Goal: Information Seeking & Learning: Learn about a topic

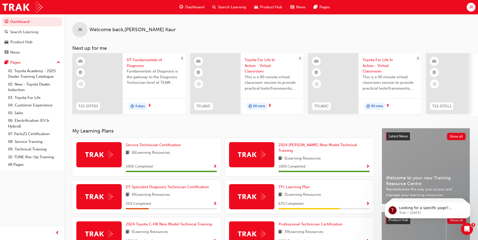
click at [236, 5] on span "Search Learning" at bounding box center [232, 7] width 28 height 6
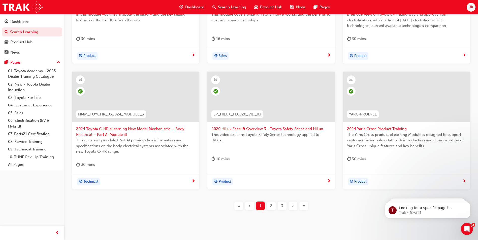
scroll to position [176, 0]
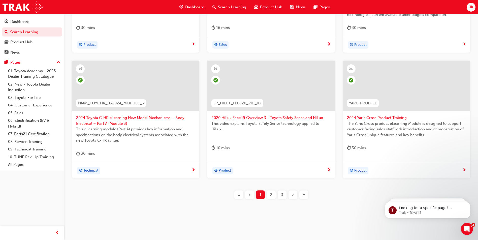
click at [287, 193] on button "3" at bounding box center [282, 195] width 11 height 9
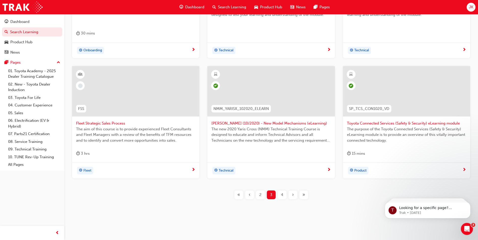
click at [293, 195] on span "›" at bounding box center [293, 195] width 2 height 6
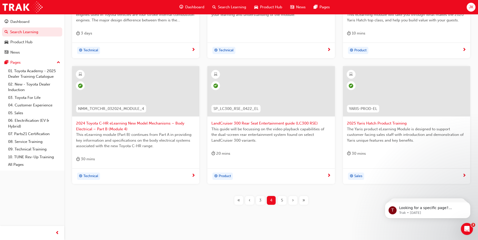
click at [293, 200] on span "›" at bounding box center [293, 201] width 2 height 6
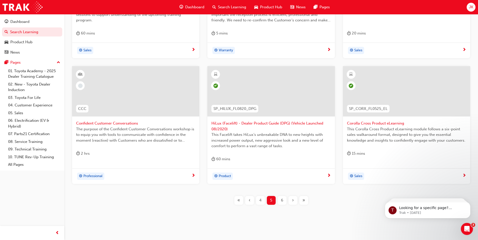
click at [292, 198] on span "›" at bounding box center [293, 201] width 2 height 6
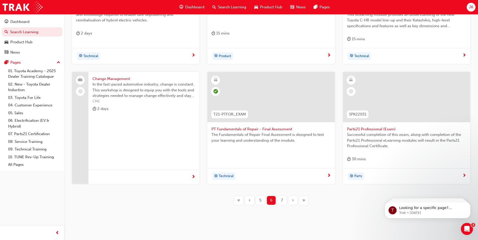
click at [291, 199] on div "›" at bounding box center [293, 200] width 9 height 9
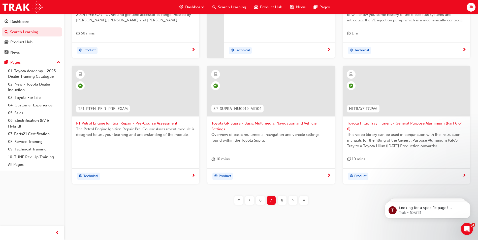
click at [290, 200] on div "›" at bounding box center [293, 200] width 9 height 9
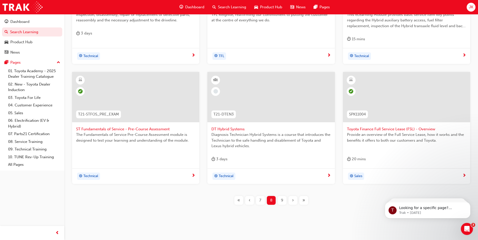
click at [291, 201] on div "›" at bounding box center [293, 200] width 9 height 9
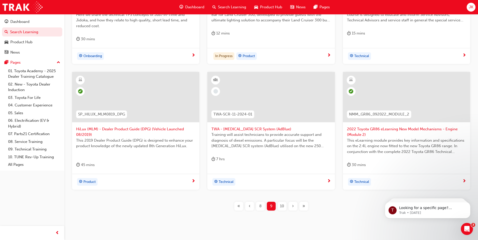
click at [292, 201] on div "TPS_PART2 Introduction to TPS Part 2: TPS Technical Concepts - Jidoka and Just-…" at bounding box center [271, 82] width 398 height 273
click at [290, 204] on div "›" at bounding box center [293, 206] width 9 height 9
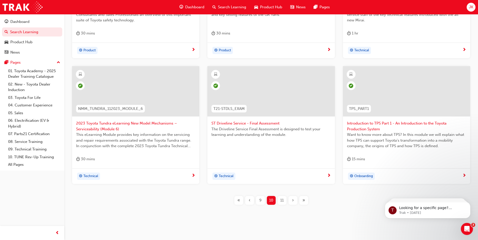
click at [290, 201] on div "›" at bounding box center [293, 200] width 9 height 9
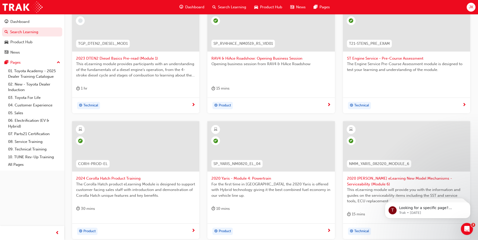
scroll to position [70, 0]
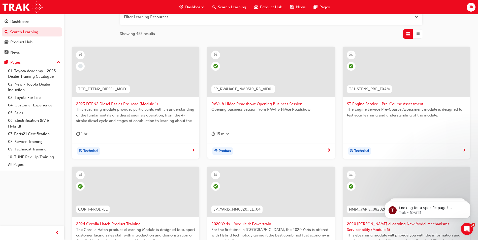
click at [100, 103] on span "2023 DTEN2 Diesel Basics Pre-read (Module 1)" at bounding box center [135, 104] width 119 height 6
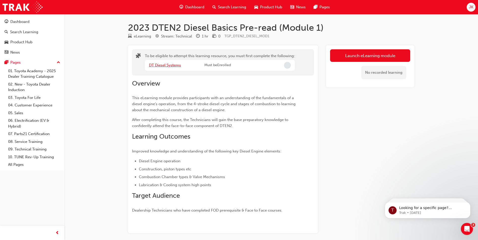
click at [163, 66] on link "DT Diesel Systems" at bounding box center [165, 65] width 32 height 5
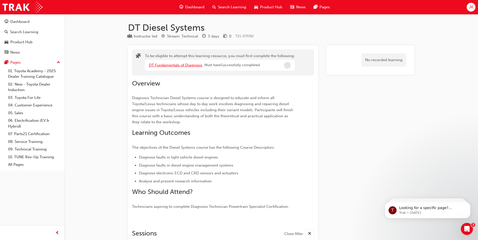
click at [164, 66] on link "DT Fundamentals of Diagnosis" at bounding box center [175, 65] width 53 height 5
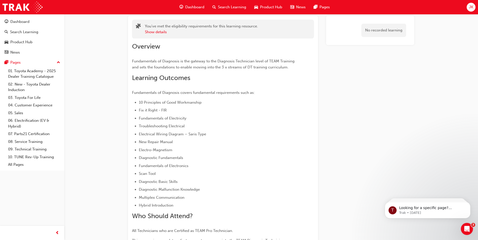
scroll to position [101, 0]
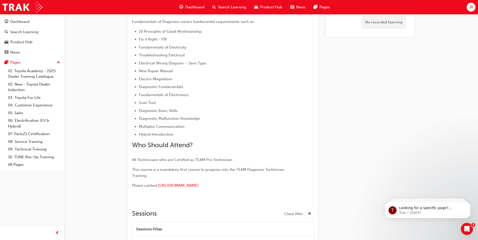
click at [227, 6] on span "Search Learning" at bounding box center [232, 7] width 28 height 6
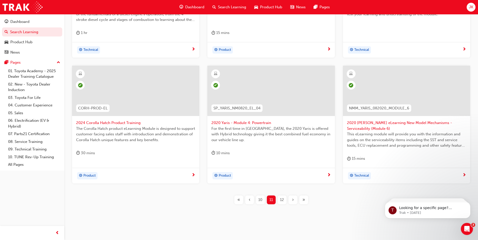
scroll to position [176, 0]
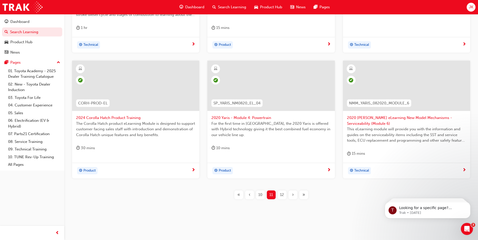
click at [281, 196] on span "12" at bounding box center [282, 195] width 4 height 6
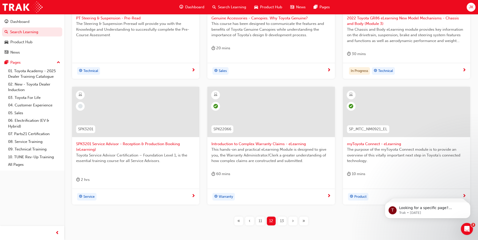
scroll to position [176, 0]
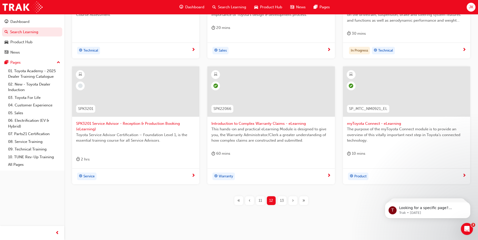
click at [89, 127] on span "SPK3201 Service Advisor - Reception & Production Booking (eLearning)" at bounding box center [135, 126] width 119 height 11
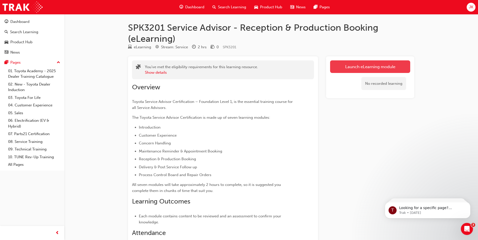
click at [378, 70] on link "Launch eLearning module" at bounding box center [370, 66] width 80 height 13
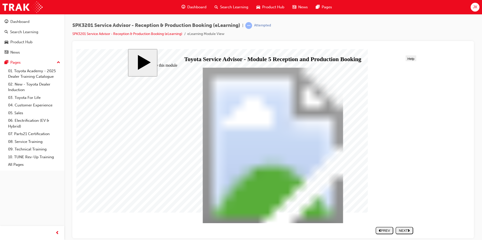
click at [401, 229] on div "NEXT" at bounding box center [405, 231] width 14 height 4
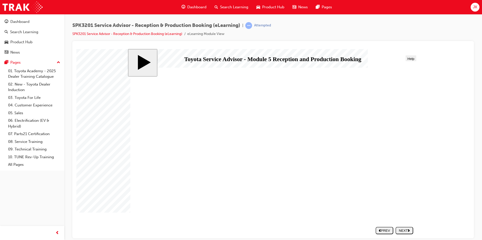
click at [403, 227] on nav "SUBMIT NEXT PREV" at bounding box center [393, 230] width 40 height 11
click at [402, 228] on button "NEXT" at bounding box center [404, 230] width 18 height 7
click at [401, 230] on div "NEXT" at bounding box center [405, 231] width 14 height 4
click at [401, 228] on button "NEXT" at bounding box center [404, 230] width 18 height 7
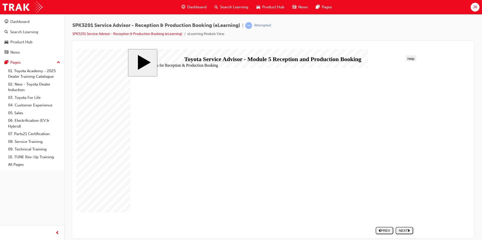
click at [399, 227] on button "NEXT" at bounding box center [404, 230] width 18 height 7
click at [399, 230] on div "NEXT" at bounding box center [405, 231] width 14 height 4
click at [400, 229] on div "NEXT" at bounding box center [405, 231] width 14 height 4
click at [399, 229] on div "NEXT" at bounding box center [405, 231] width 14 height 4
click at [399, 229] on div "SUBMIT" at bounding box center [405, 231] width 14 height 4
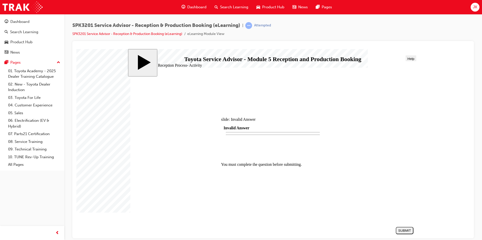
click at [399, 229] on div at bounding box center [268, 142] width 385 height 186
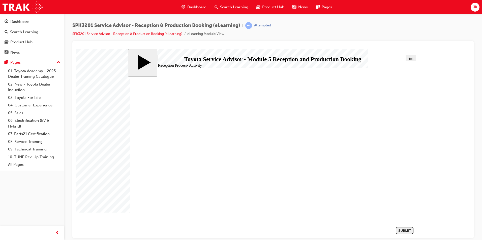
drag, startPoint x: 221, startPoint y: 189, endPoint x: 366, endPoint y: 132, distance: 155.8
drag, startPoint x: 241, startPoint y: 163, endPoint x: 385, endPoint y: 149, distance: 144.9
drag, startPoint x: 196, startPoint y: 130, endPoint x: 335, endPoint y: 160, distance: 142.5
drag, startPoint x: 201, startPoint y: 174, endPoint x: 351, endPoint y: 175, distance: 150.5
drag, startPoint x: 200, startPoint y: 145, endPoint x: 359, endPoint y: 192, distance: 165.8
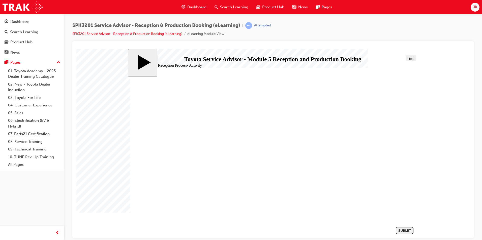
click at [409, 229] on div "SUBMIT" at bounding box center [405, 231] width 14 height 4
click at [411, 229] on div "NEXT" at bounding box center [405, 231] width 14 height 4
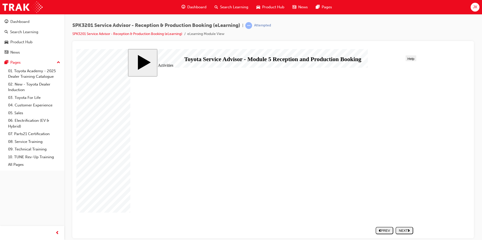
click at [402, 229] on div "NEXT" at bounding box center [405, 231] width 14 height 4
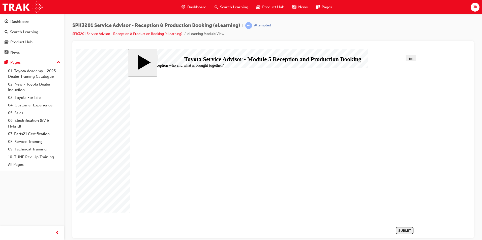
radio input "true"
click at [408, 231] on div "SUBMIT" at bounding box center [405, 231] width 14 height 4
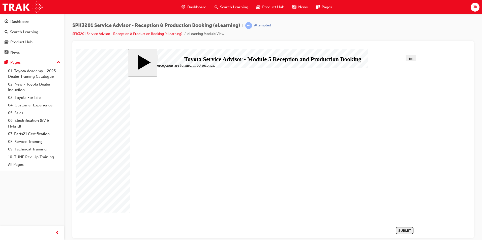
radio input "true"
click at [405, 232] on div "SUBMIT" at bounding box center [405, 231] width 14 height 4
radio input "true"
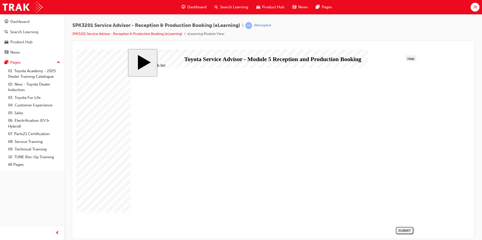
click at [408, 228] on button "SUBMIT" at bounding box center [405, 230] width 18 height 7
radio input "true"
click at [403, 232] on div "SUBMIT" at bounding box center [405, 231] width 14 height 4
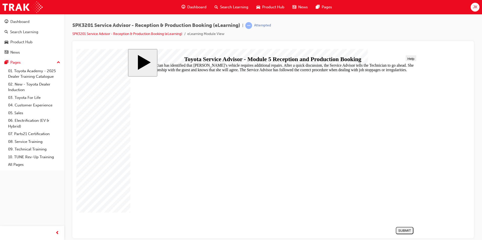
radio input "false"
radio input "true"
click at [407, 230] on div "SUBMIT" at bounding box center [405, 231] width 14 height 4
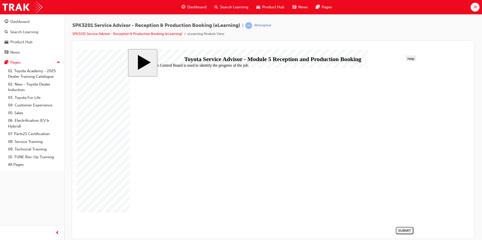
radio input "true"
click at [417, 234] on div "slide: The Process Control Board is used to identify the progress of the job. R…" at bounding box center [273, 144] width 290 height 190
click at [415, 233] on section "SUBMIT NEXT PREV" at bounding box center [272, 230] width 288 height 11
drag, startPoint x: 414, startPoint y: 232, endPoint x: 407, endPoint y: 232, distance: 7.1
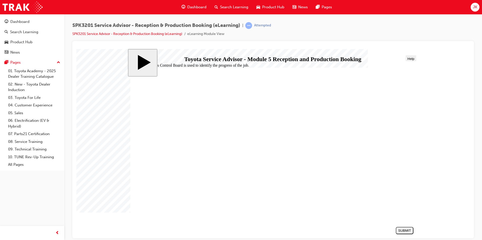
click at [411, 232] on section "SUBMIT NEXT PREV" at bounding box center [272, 230] width 288 height 11
click at [406, 232] on div "SUBMIT" at bounding box center [405, 231] width 14 height 4
click at [246, 7] on span "Search Learning" at bounding box center [234, 7] width 28 height 6
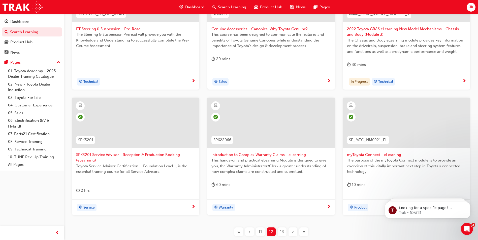
scroll to position [182, 0]
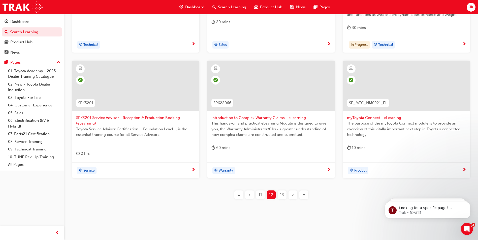
click at [282, 194] on span "13" at bounding box center [282, 195] width 4 height 6
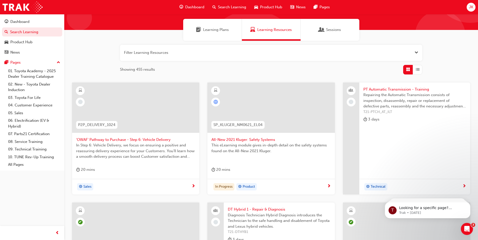
scroll to position [25, 0]
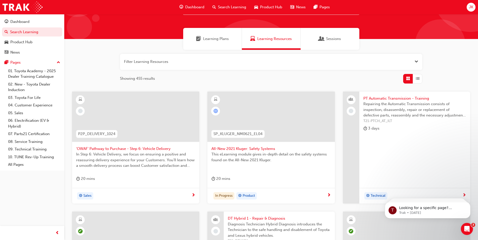
click at [228, 148] on span "All-New 2021 Kluger: Safety Systems" at bounding box center [270, 149] width 119 height 6
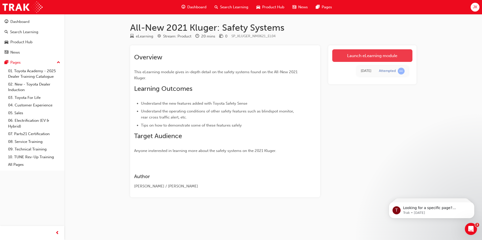
click at [369, 57] on link "Launch eLearning module" at bounding box center [372, 55] width 80 height 13
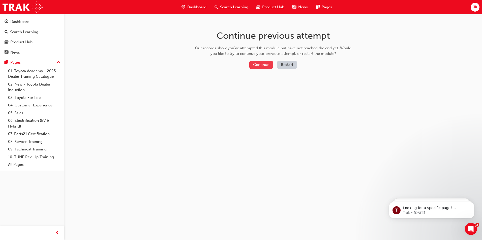
click at [267, 64] on button "Continue" at bounding box center [261, 65] width 24 height 8
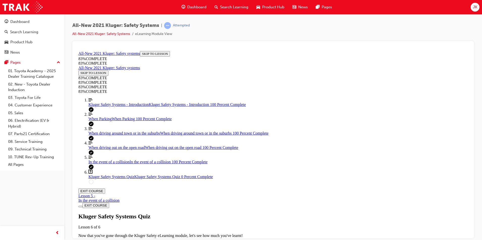
scroll to position [17, 0]
click at [244, 213] on div "Kluger Safety Systems Quiz Lesson 6 of 6 Now that you've gone through the Kluge…" at bounding box center [272, 230] width 389 height 35
click at [237, 213] on div "Kluger Safety Systems Quiz Lesson 6 of 6 Now that you've gone through the Kluge…" at bounding box center [272, 230] width 389 height 35
click at [240, 213] on div "Kluger Safety Systems Quiz Lesson 6 of 6 Now that you've gone through the Kluge…" at bounding box center [272, 230] width 389 height 35
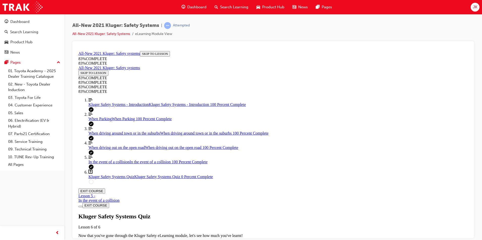
scroll to position [0, 0]
drag, startPoint x: 262, startPoint y: 219, endPoint x: 273, endPoint y: 196, distance: 25.8
drag, startPoint x: 270, startPoint y: 199, endPoint x: 269, endPoint y: 176, distance: 23.2
drag, startPoint x: 281, startPoint y: 201, endPoint x: 294, endPoint y: 201, distance: 13.4
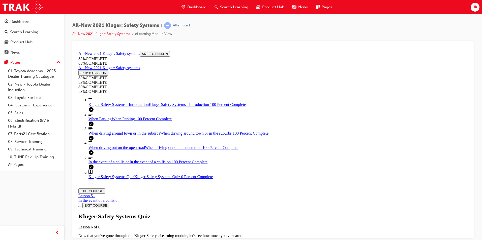
drag, startPoint x: 268, startPoint y: 214, endPoint x: 281, endPoint y: 214, distance: 13.4
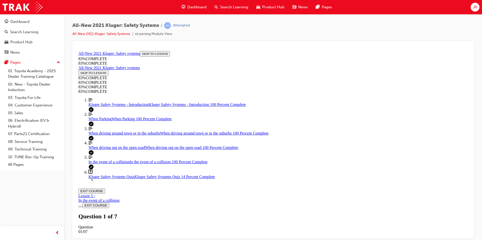
scroll to position [18, 0]
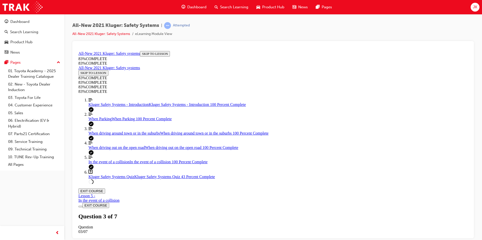
scroll to position [44, 0]
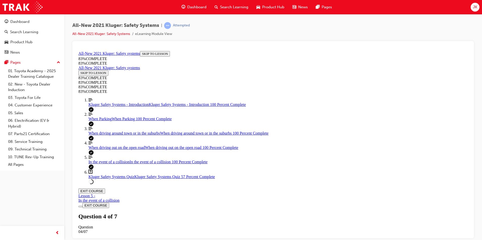
scroll to position [94, 0]
drag, startPoint x: 290, startPoint y: 153, endPoint x: 296, endPoint y: 155, distance: 6.0
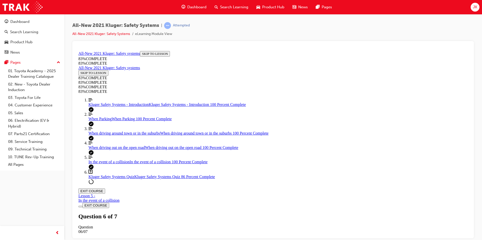
scroll to position [119, 0]
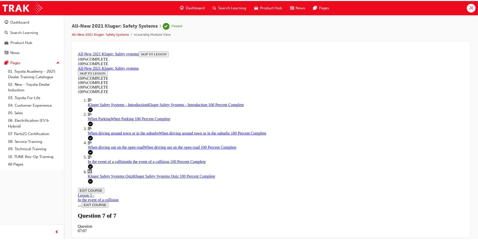
scroll to position [71, 0]
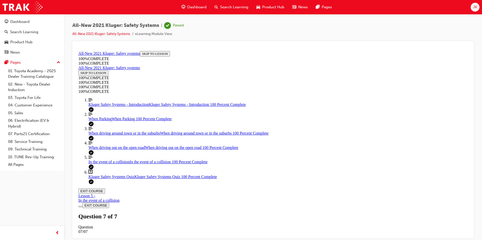
click at [226, 8] on span "Search Learning" at bounding box center [234, 7] width 28 height 6
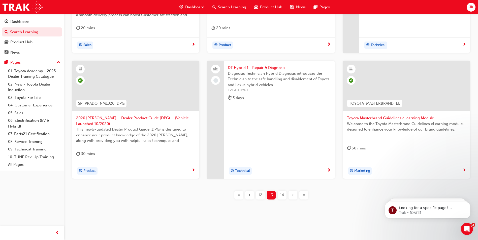
scroll to position [176, 0]
click at [283, 195] on span "14" at bounding box center [282, 195] width 4 height 6
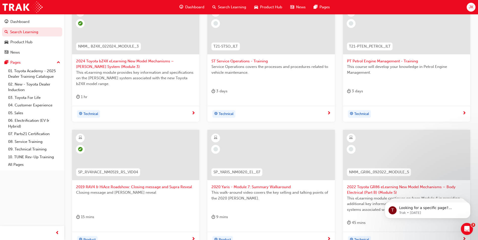
scroll to position [126, 0]
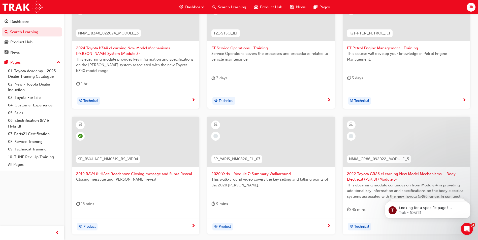
click at [230, 176] on span "2020 Yaris - Module 7: Summary Walkaround" at bounding box center [270, 174] width 119 height 6
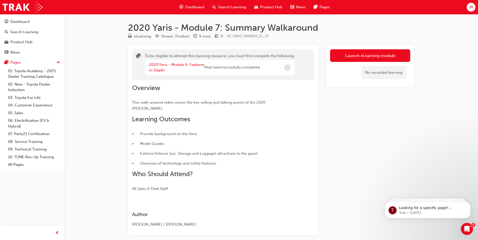
click at [180, 68] on div "2020 Yaris - Module 6: Features in-Depth" at bounding box center [176, 67] width 55 height 11
click at [170, 65] on link "2020 Yaris - Module 6: Features in-Depth" at bounding box center [176, 68] width 55 height 10
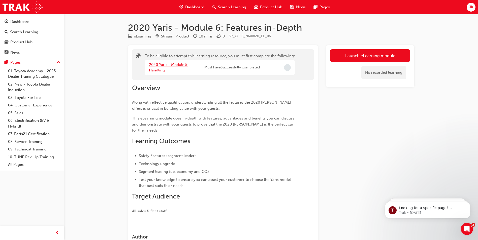
click at [160, 66] on link "2020 Yaris - Module 5: Handling" at bounding box center [168, 68] width 39 height 10
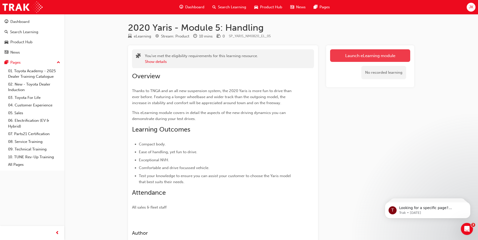
click at [373, 57] on link "Launch eLearning module" at bounding box center [370, 55] width 80 height 13
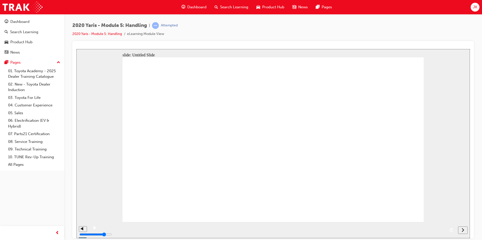
drag, startPoint x: 463, startPoint y: 231, endPoint x: 458, endPoint y: 232, distance: 4.6
click at [462, 231] on icon "next" at bounding box center [463, 230] width 3 height 5
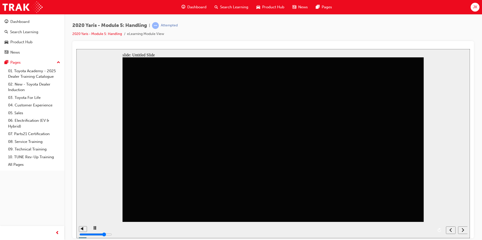
click at [462, 231] on icon "next" at bounding box center [463, 230] width 3 height 5
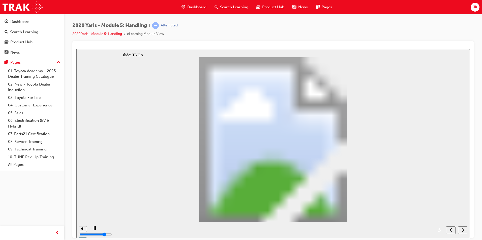
click at [462, 232] on icon "next" at bounding box center [463, 230] width 2 height 4
click at [432, 230] on div "playback controls" at bounding box center [266, 230] width 354 height 16
click at [431, 227] on div "playback controls" at bounding box center [266, 227] width 333 height 0
click at [462, 231] on icon "next" at bounding box center [463, 230] width 3 height 5
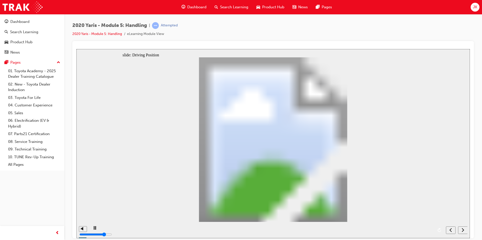
click at [463, 230] on icon "next" at bounding box center [463, 230] width 3 height 5
click at [462, 231] on icon "next" at bounding box center [463, 230] width 3 height 5
click at [461, 232] on div "next" at bounding box center [463, 230] width 6 height 5
click at [458, 232] on button "next" at bounding box center [463, 231] width 10 height 8
click at [460, 232] on div "next" at bounding box center [463, 230] width 6 height 5
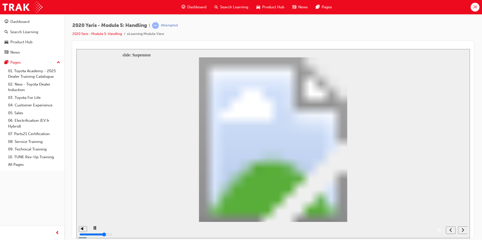
click at [460, 232] on div "next" at bounding box center [463, 230] width 6 height 5
click at [463, 233] on span "next" at bounding box center [463, 231] width 3 height 4
click at [461, 234] on nav "slide navigation" at bounding box center [456, 230] width 21 height 16
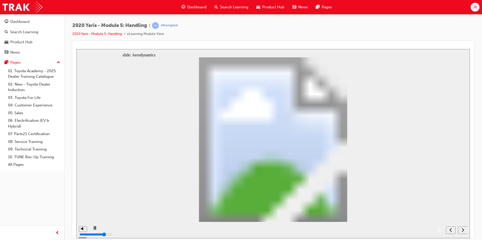
click at [462, 232] on icon "next" at bounding box center [463, 230] width 3 height 5
click at [461, 233] on button "next" at bounding box center [463, 231] width 10 height 8
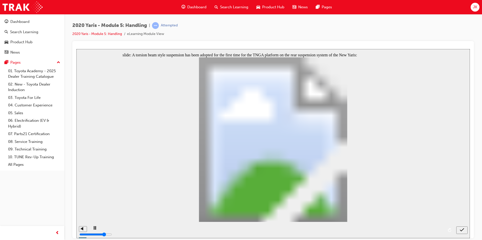
radio input "true"
drag, startPoint x: 183, startPoint y: 190, endPoint x: 180, endPoint y: 199, distance: 10.1
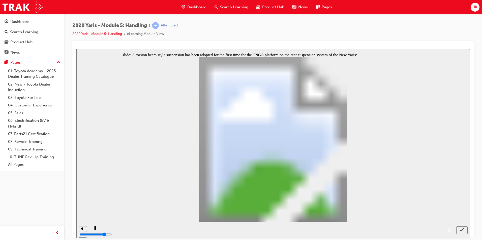
radio input "true"
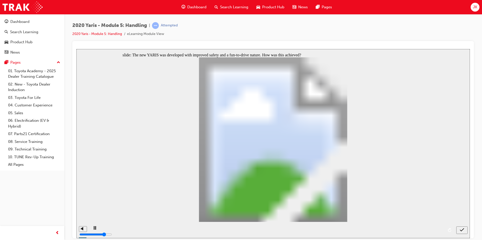
radio input "true"
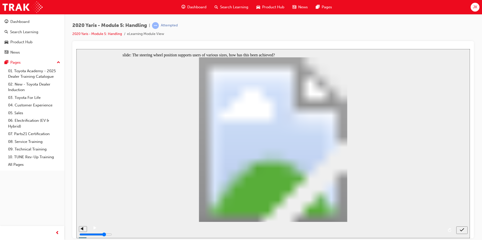
drag, startPoint x: 288, startPoint y: 195, endPoint x: 276, endPoint y: 215, distance: 23.5
radio input "true"
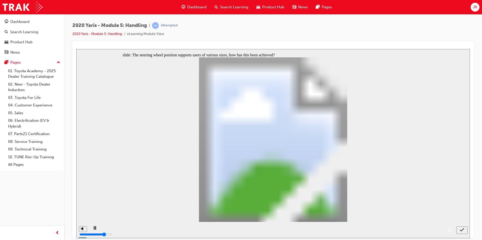
radio input "true"
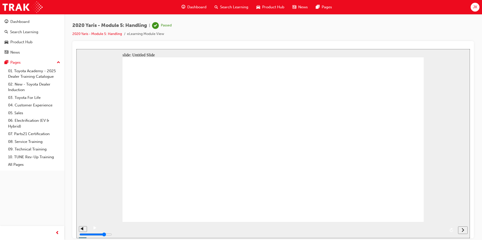
click at [462, 229] on icon "next" at bounding box center [463, 230] width 3 height 5
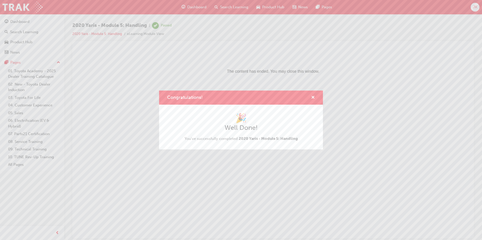
click at [237, 7] on div "Congratulations! 🎉 Well Done! You've successfully completed 2020 Yaris - Module…" at bounding box center [241, 120] width 482 height 240
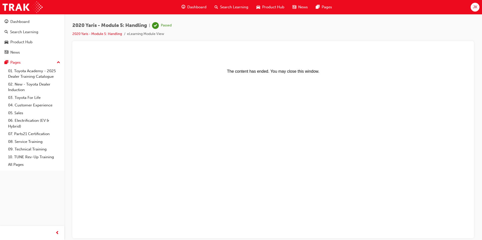
click at [239, 11] on div "Search Learning" at bounding box center [231, 7] width 42 height 10
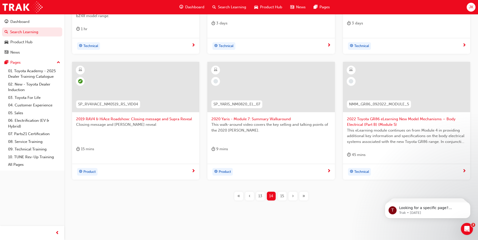
scroll to position [182, 0]
click at [248, 119] on span "2020 Yaris - Module 7: Summary Walkaround" at bounding box center [270, 118] width 119 height 6
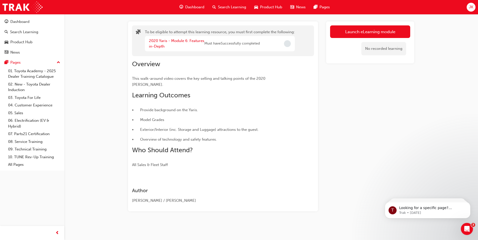
scroll to position [18, 0]
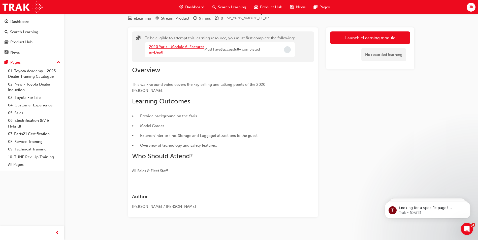
click at [187, 46] on link "2020 Yaris - Module 6: Features in-Depth" at bounding box center [176, 50] width 55 height 10
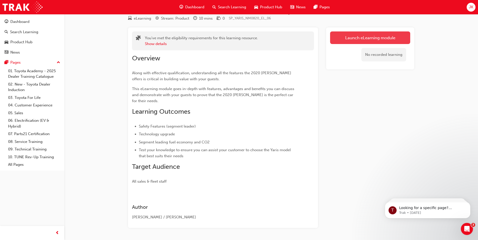
click at [355, 37] on link "Launch eLearning module" at bounding box center [370, 38] width 80 height 13
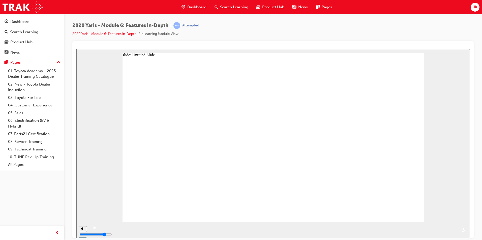
click at [452, 227] on div "playback controls" at bounding box center [278, 227] width 357 height 0
click at [462, 230] on icon "next" at bounding box center [463, 230] width 3 height 5
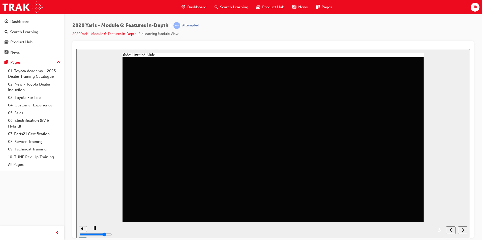
click at [462, 231] on icon "next" at bounding box center [463, 230] width 3 height 5
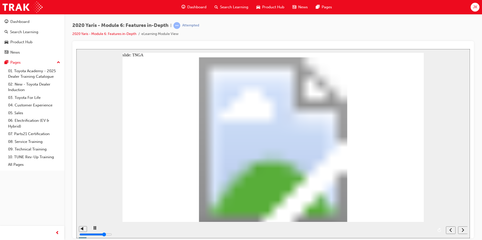
click at [462, 230] on icon "next" at bounding box center [463, 230] width 3 height 5
click at [462, 231] on icon "next" at bounding box center [463, 230] width 3 height 5
click at [462, 230] on icon "next" at bounding box center [463, 230] width 3 height 5
click at [462, 231] on icon "next" at bounding box center [463, 230] width 3 height 5
click at [462, 230] on icon "next" at bounding box center [463, 230] width 3 height 5
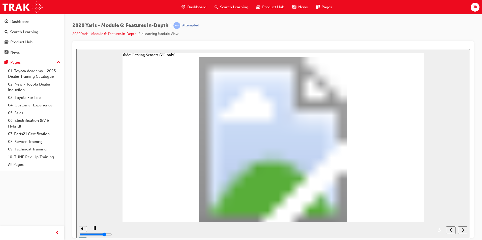
click at [463, 228] on icon "next" at bounding box center [463, 230] width 3 height 5
click at [464, 228] on div "next" at bounding box center [463, 230] width 6 height 5
click at [464, 229] on div "next" at bounding box center [463, 230] width 6 height 5
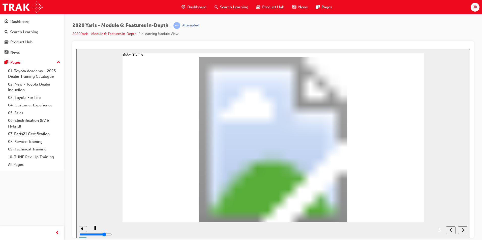
click at [463, 229] on icon "next" at bounding box center [463, 230] width 3 height 5
click at [463, 228] on icon "next" at bounding box center [463, 230] width 3 height 5
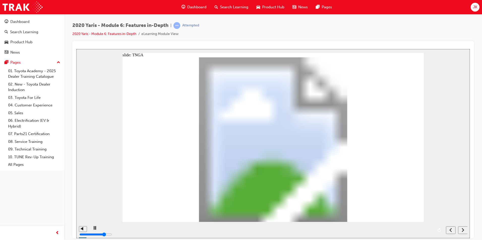
click at [461, 228] on div "next" at bounding box center [463, 230] width 6 height 5
click at [464, 231] on div "submit" at bounding box center [461, 230] width 7 height 5
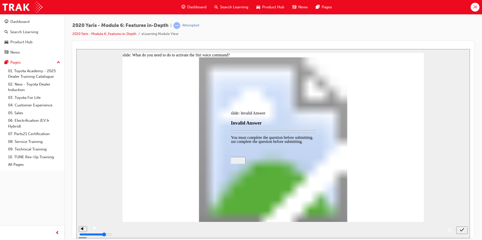
drag, startPoint x: 273, startPoint y: 154, endPoint x: 279, endPoint y: 155, distance: 6.1
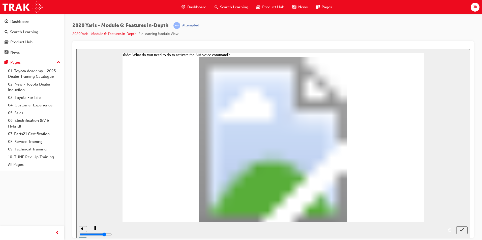
drag, startPoint x: 253, startPoint y: 103, endPoint x: 260, endPoint y: 102, distance: 6.4
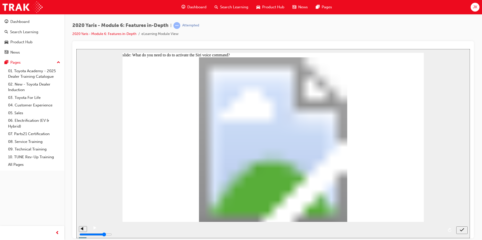
click at [461, 229] on icon "submit" at bounding box center [462, 230] width 4 height 5
click at [467, 230] on button "submit" at bounding box center [461, 231] width 11 height 8
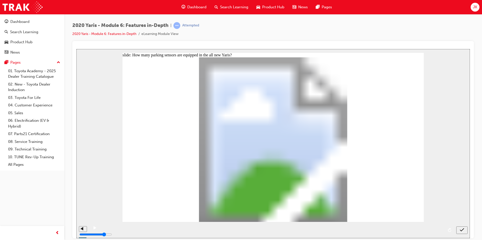
radio input "true"
click at [460, 232] on icon "submit" at bounding box center [462, 230] width 4 height 5
drag, startPoint x: 219, startPoint y: 168, endPoint x: 216, endPoint y: 175, distance: 7.2
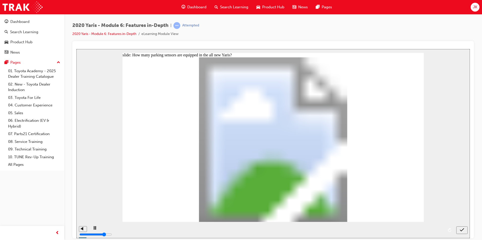
radio input "false"
radio input "true"
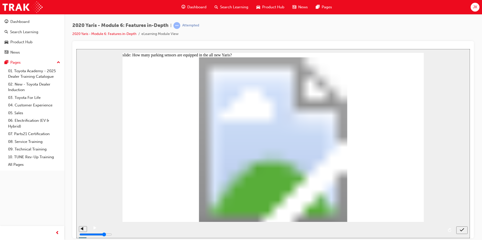
click at [464, 231] on icon "submit" at bounding box center [462, 230] width 4 height 5
radio input "true"
click at [462, 229] on icon "submit" at bounding box center [462, 230] width 4 height 5
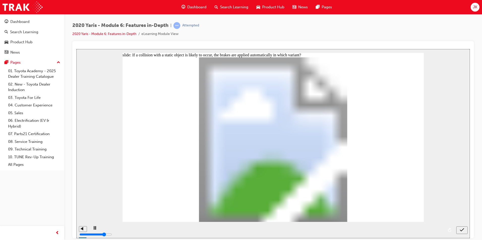
radio input "false"
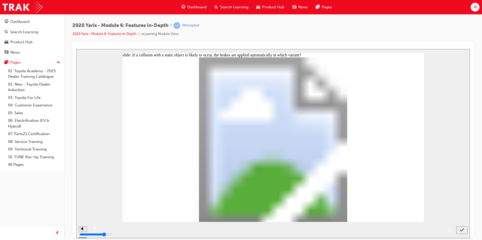
radio input "true"
click at [460, 230] on icon "submit" at bounding box center [462, 229] width 4 height 3
drag, startPoint x: 283, startPoint y: 201, endPoint x: 284, endPoint y: 198, distance: 3.0
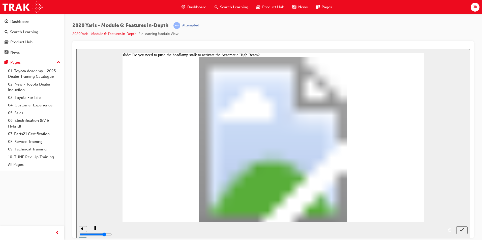
radio input "true"
click at [458, 226] on nav "slide navigation" at bounding box center [461, 230] width 11 height 16
click at [459, 228] on button "submit" at bounding box center [461, 231] width 11 height 8
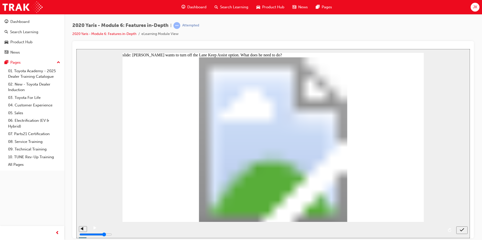
click at [463, 228] on icon "submit" at bounding box center [462, 230] width 4 height 5
radio input "false"
radio input "true"
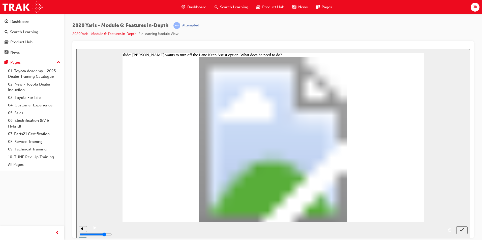
click at [463, 233] on button "submit" at bounding box center [461, 231] width 11 height 8
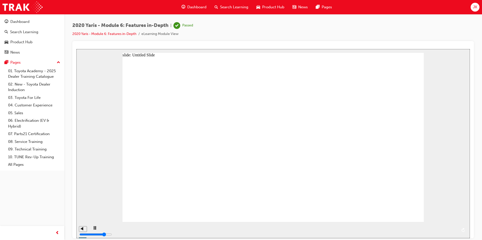
click at [236, 7] on span "Search Learning" at bounding box center [234, 7] width 28 height 6
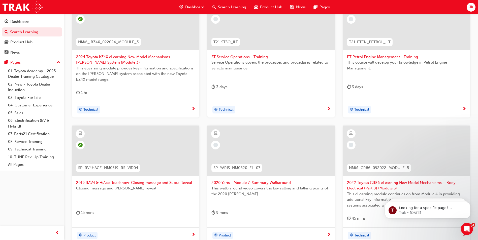
scroll to position [126, 0]
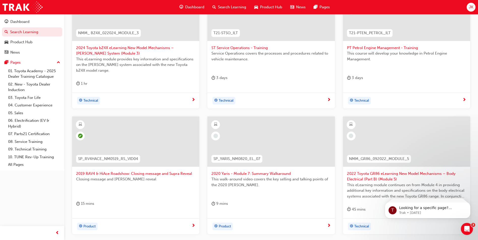
click at [284, 175] on span "2020 Yaris - Module 7: Summary Walkaround" at bounding box center [270, 174] width 119 height 6
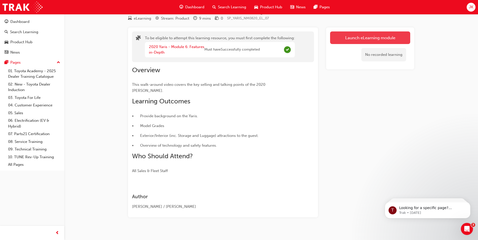
click at [357, 42] on button "Launch eLearning module" at bounding box center [370, 38] width 80 height 13
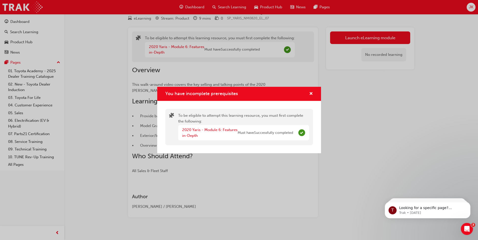
click at [424, 159] on div "You have incomplete prerequisites To be eligible to attempt this learning resou…" at bounding box center [239, 120] width 478 height 240
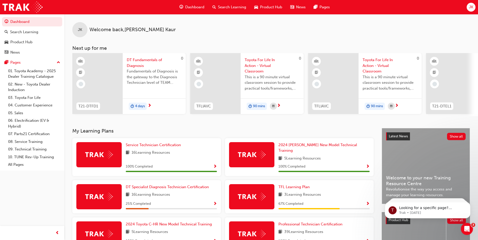
click at [221, 12] on div "Search Learning" at bounding box center [229, 7] width 42 height 10
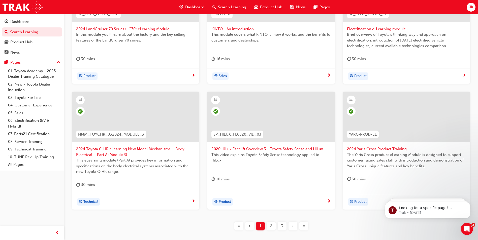
scroll to position [176, 0]
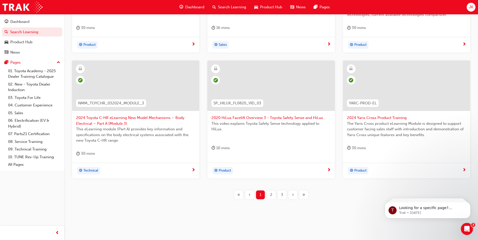
click at [280, 194] on div "3" at bounding box center [282, 195] width 9 height 9
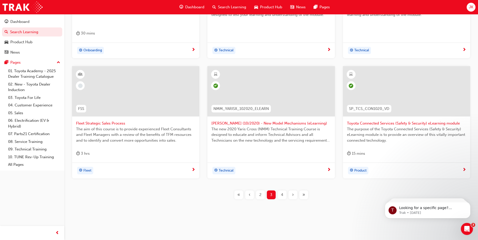
click at [284, 195] on div "4" at bounding box center [282, 195] width 9 height 9
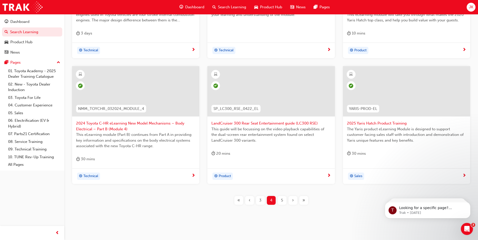
click at [296, 202] on div "›" at bounding box center [293, 200] width 9 height 9
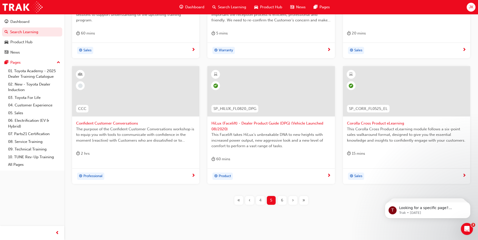
click at [294, 201] on div "›" at bounding box center [293, 200] width 9 height 9
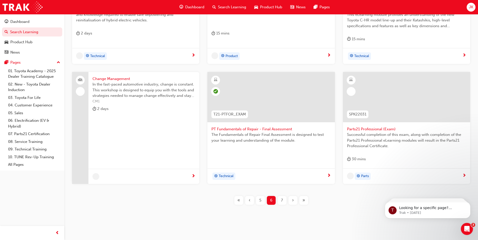
click at [294, 200] on div "›" at bounding box center [293, 200] width 9 height 9
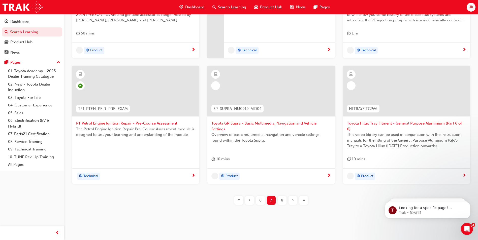
click at [294, 200] on div "›" at bounding box center [293, 200] width 9 height 9
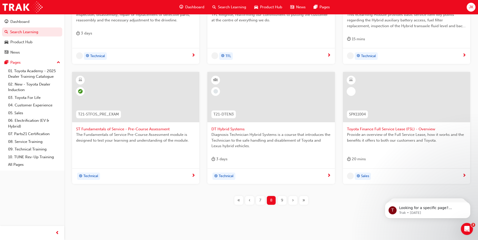
click at [294, 200] on span "›" at bounding box center [293, 201] width 2 height 6
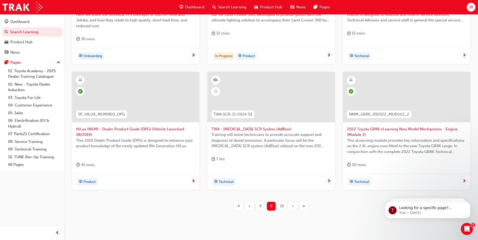
click at [291, 207] on div "›" at bounding box center [293, 206] width 9 height 9
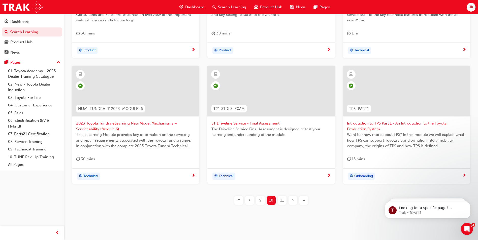
click at [293, 201] on span "›" at bounding box center [293, 201] width 2 height 6
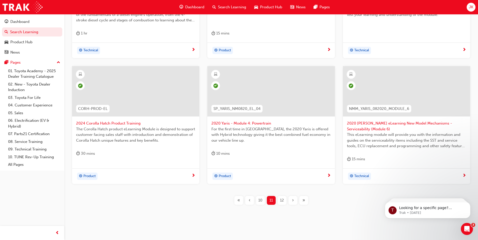
click at [292, 202] on span "›" at bounding box center [293, 201] width 2 height 6
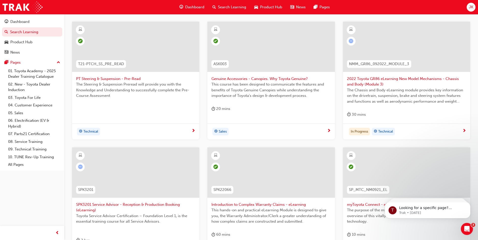
scroll to position [145, 0]
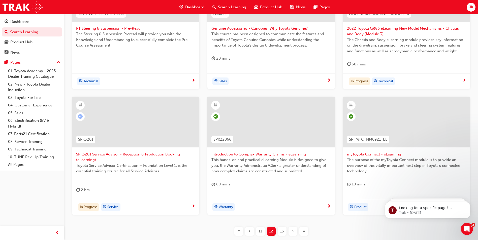
click at [136, 155] on span "SPK3201 Service Advisor - Reception & Production Booking (eLearning)" at bounding box center [135, 157] width 119 height 11
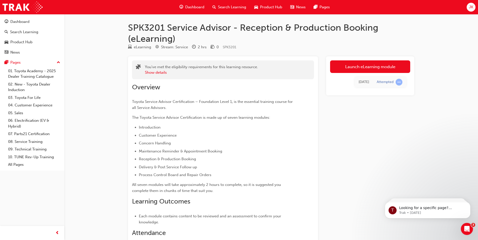
click at [362, 66] on link "Launch eLearning module" at bounding box center [370, 66] width 80 height 13
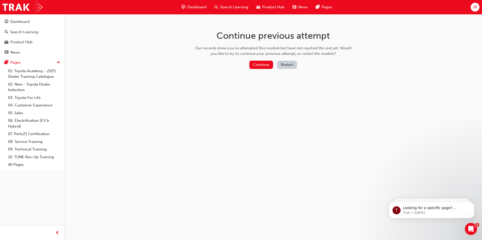
click at [286, 64] on button "Restart" at bounding box center [287, 65] width 20 height 8
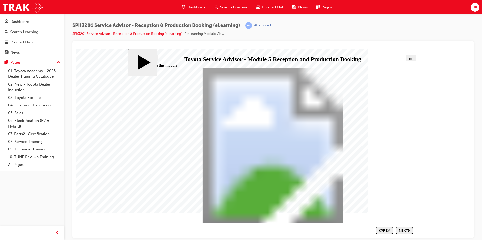
click at [407, 232] on div "NEXT" at bounding box center [405, 231] width 14 height 4
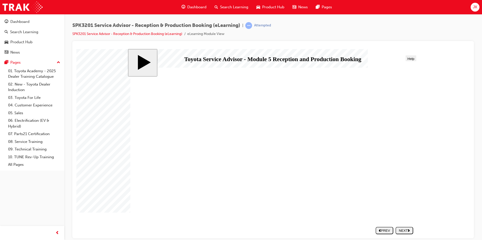
click at [402, 230] on div "NEXT" at bounding box center [405, 231] width 14 height 4
drag, startPoint x: 404, startPoint y: 231, endPoint x: 400, endPoint y: 231, distance: 4.8
click at [400, 231] on div "NEXT" at bounding box center [405, 231] width 14 height 4
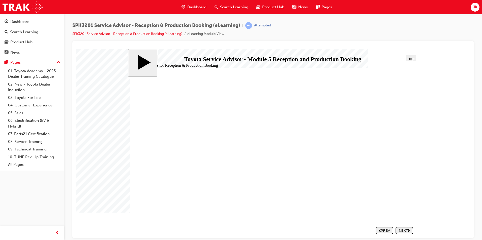
click at [409, 231] on polygon "next" at bounding box center [409, 230] width 2 height 3
click at [404, 234] on button "NEXT" at bounding box center [404, 230] width 18 height 7
click at [398, 233] on div "slide: The 5 Steps for Reception & Production Booking The 5 Steps for Reception…" at bounding box center [273, 144] width 290 height 190
click at [402, 229] on div "NEXT" at bounding box center [405, 231] width 14 height 4
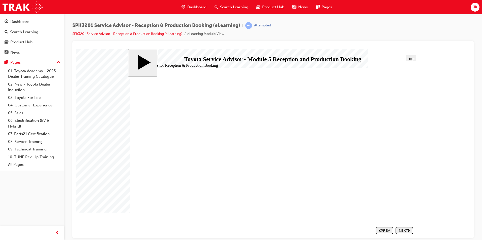
click at [408, 232] on icon "next" at bounding box center [409, 230] width 2 height 3
click at [407, 229] on div "NEXT" at bounding box center [405, 231] width 14 height 4
click at [403, 232] on div "SUBMIT" at bounding box center [405, 231] width 14 height 4
drag, startPoint x: 212, startPoint y: 144, endPoint x: 351, endPoint y: 192, distance: 147.7
drag, startPoint x: 172, startPoint y: 189, endPoint x: 319, endPoint y: 132, distance: 157.3
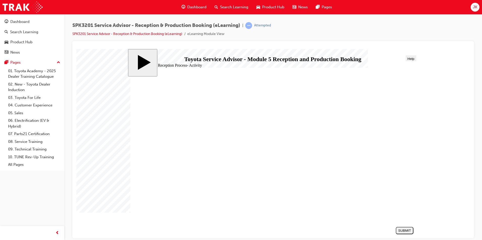
drag, startPoint x: 187, startPoint y: 130, endPoint x: 332, endPoint y: 175, distance: 152.0
drag, startPoint x: 220, startPoint y: 160, endPoint x: 367, endPoint y: 145, distance: 148.0
drag, startPoint x: 229, startPoint y: 173, endPoint x: 379, endPoint y: 161, distance: 150.0
drag, startPoint x: 228, startPoint y: 172, endPoint x: 375, endPoint y: 157, distance: 147.9
drag, startPoint x: 214, startPoint y: 129, endPoint x: 360, endPoint y: 159, distance: 149.0
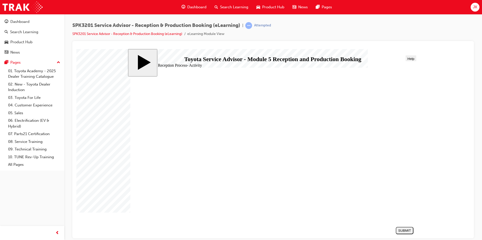
drag, startPoint x: 228, startPoint y: 168, endPoint x: 226, endPoint y: 172, distance: 4.5
drag, startPoint x: 229, startPoint y: 174, endPoint x: 372, endPoint y: 174, distance: 142.4
click at [404, 232] on div "SUBMIT" at bounding box center [405, 231] width 14 height 4
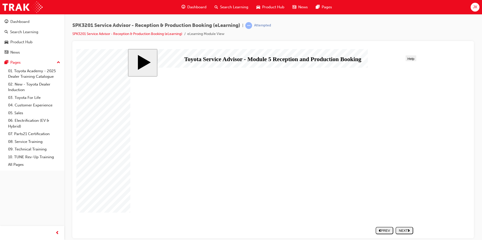
click at [403, 230] on div "NEXT" at bounding box center [405, 231] width 14 height 4
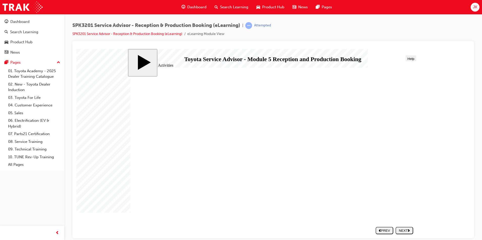
drag, startPoint x: 299, startPoint y: 194, endPoint x: 303, endPoint y: 195, distance: 3.5
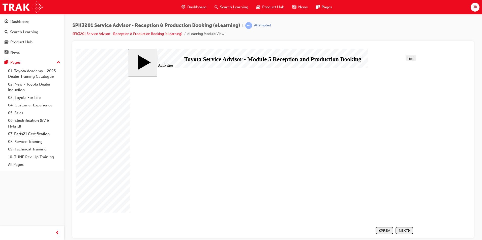
drag, startPoint x: 372, startPoint y: 225, endPoint x: 399, endPoint y: 231, distance: 28.3
click at [398, 232] on section "SUBMIT NEXT PREV" at bounding box center [272, 230] width 288 height 11
click at [379, 227] on button "PREV" at bounding box center [385, 230] width 18 height 7
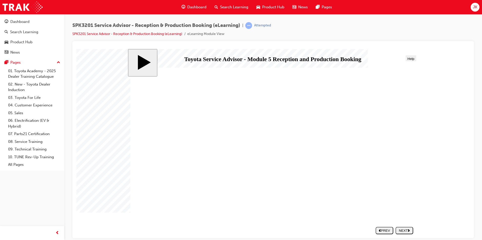
click at [380, 230] on icon "previous" at bounding box center [380, 230] width 2 height 3
click at [384, 233] on div "PREV" at bounding box center [385, 231] width 14 height 4
click at [387, 231] on div "PREV" at bounding box center [385, 231] width 14 height 4
click at [382, 227] on nav "SUBMIT NEXT PREV" at bounding box center [393, 230] width 40 height 11
click at [382, 230] on div "PREV" at bounding box center [385, 231] width 14 height 4
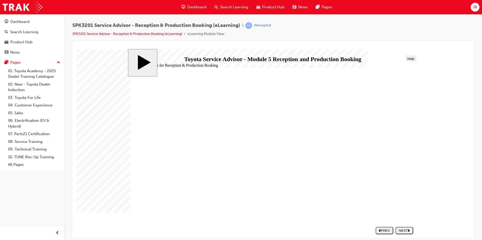
click at [376, 228] on button "PREV" at bounding box center [385, 230] width 18 height 7
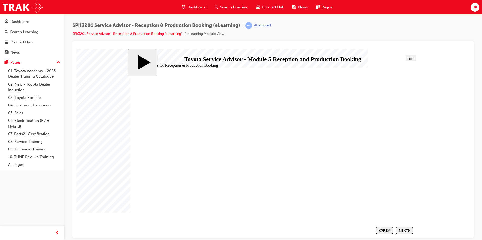
click at [376, 226] on nav "SUBMIT NEXT PREV" at bounding box center [393, 230] width 40 height 11
click at [383, 229] on div "PREV" at bounding box center [385, 231] width 14 height 4
click at [228, 5] on span "Search Learning" at bounding box center [234, 7] width 28 height 6
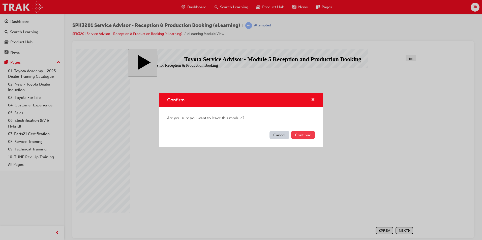
click at [306, 138] on button "Continue" at bounding box center [303, 135] width 24 height 8
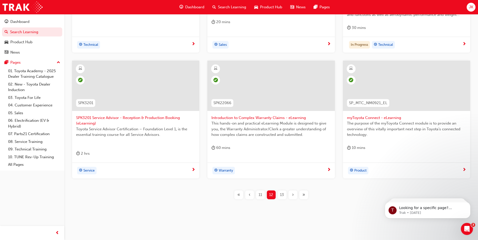
click at [282, 195] on span "13" at bounding box center [282, 195] width 4 height 6
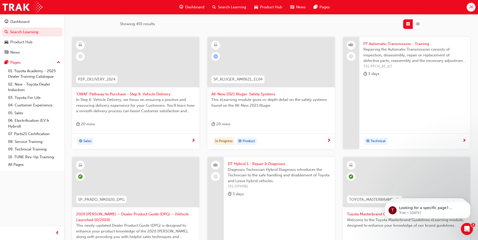
scroll to position [75, 0]
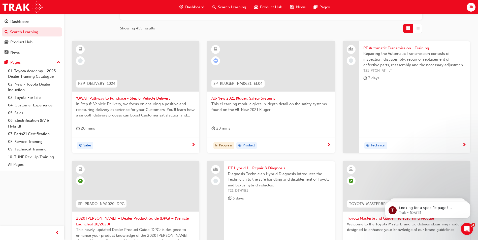
click at [243, 100] on span "All-New 2021 Kluger: Safety Systems" at bounding box center [270, 99] width 119 height 6
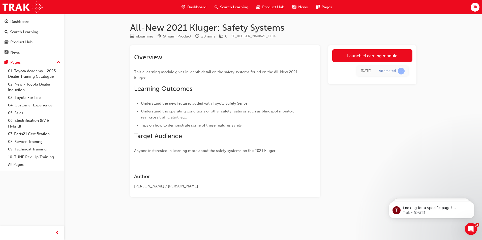
click at [380, 59] on link "Launch eLearning module" at bounding box center [372, 55] width 80 height 13
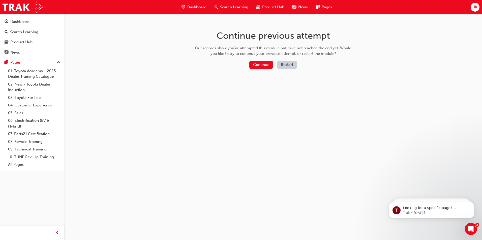
click at [288, 65] on button "Restart" at bounding box center [287, 65] width 20 height 8
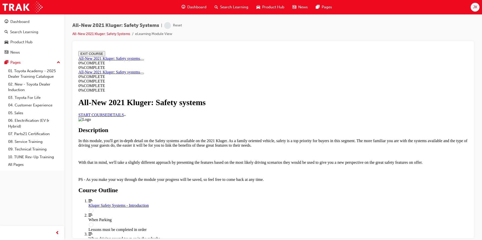
click at [107, 117] on link "START COURSE" at bounding box center [92, 115] width 29 height 4
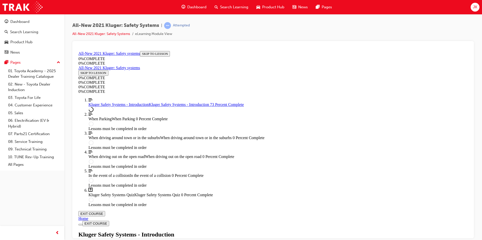
scroll to position [71, 0]
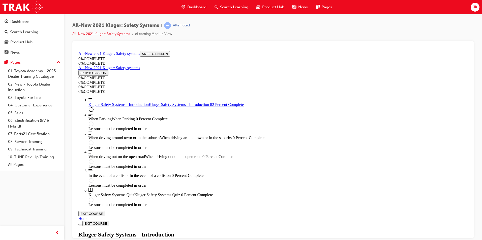
scroll to position [449, 0]
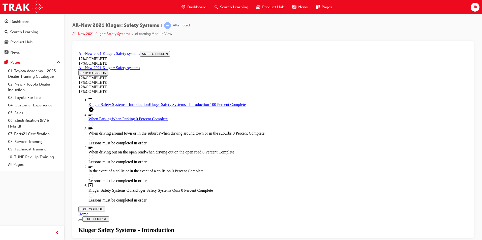
scroll to position [719, 0]
drag, startPoint x: 298, startPoint y: 189, endPoint x: 289, endPoint y: 195, distance: 10.7
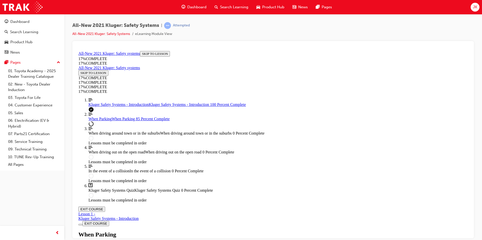
scroll to position [1116, 0]
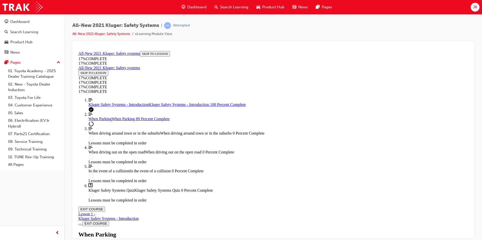
scroll to position [1671, 0]
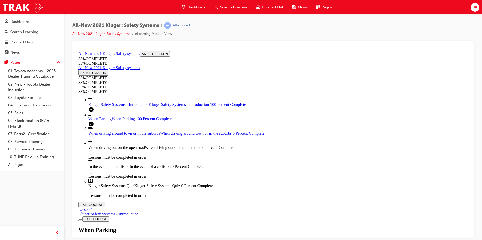
scroll to position [1841, 0]
drag, startPoint x: 288, startPoint y: 123, endPoint x: 290, endPoint y: 144, distance: 20.5
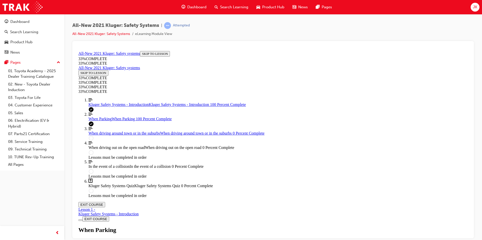
drag, startPoint x: 301, startPoint y: 171, endPoint x: 306, endPoint y: 170, distance: 5.2
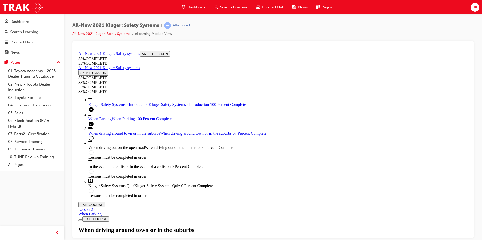
scroll to position [905, 0]
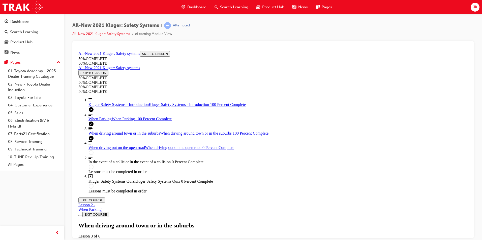
scroll to position [1040, 0]
drag, startPoint x: 307, startPoint y: 195, endPoint x: 309, endPoint y: 191, distance: 5.4
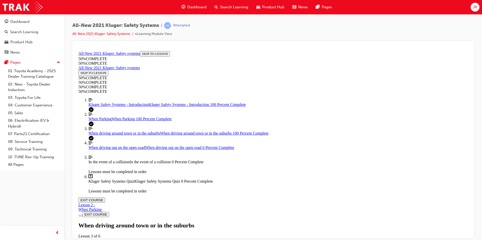
scroll to position [1095, 0]
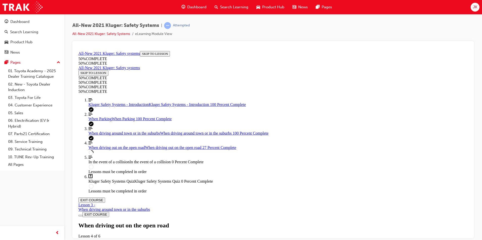
drag, startPoint x: 390, startPoint y: 94, endPoint x: 386, endPoint y: 98, distance: 5.5
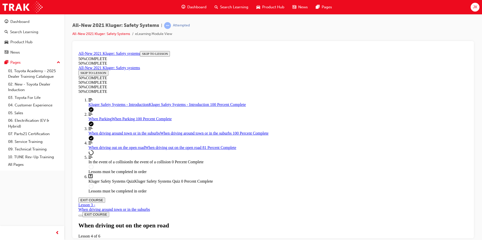
scroll to position [2180, 0]
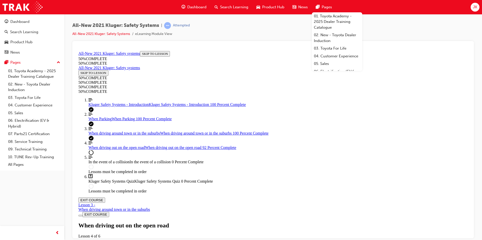
scroll to position [1723, 0]
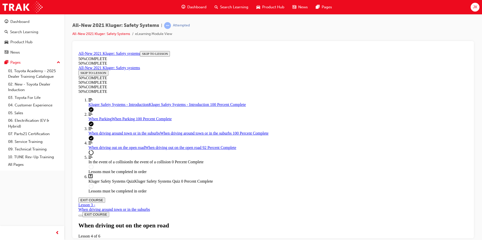
scroll to position [1317, 0]
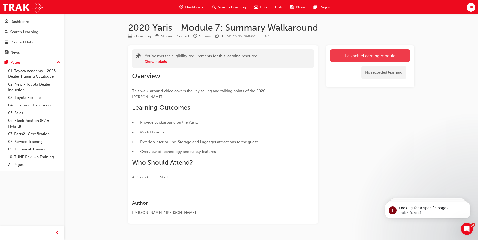
click at [380, 57] on link "Launch eLearning module" at bounding box center [370, 55] width 80 height 13
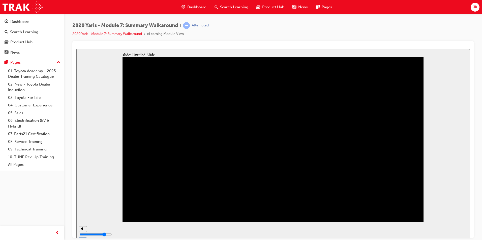
drag, startPoint x: 309, startPoint y: 146, endPoint x: 316, endPoint y: 145, distance: 7.5
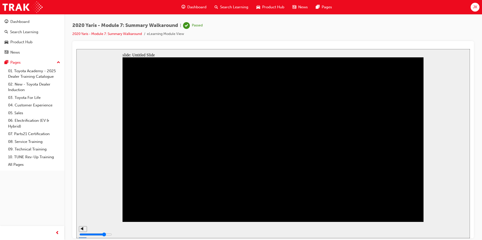
click at [242, 1] on div "Dashboard Search Learning Product Hub News Pages" at bounding box center [256, 7] width 163 height 14
drag, startPoint x: 242, startPoint y: 1, endPoint x: 237, endPoint y: 5, distance: 5.8
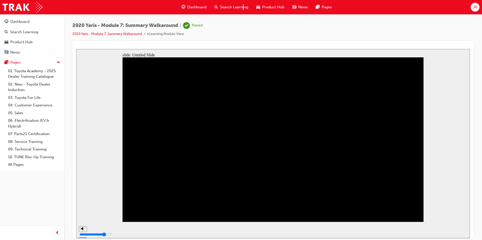
click at [237, 5] on span "Search Learning" at bounding box center [234, 7] width 28 height 6
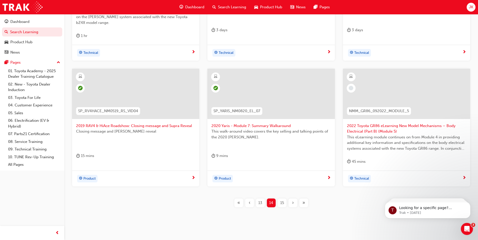
scroll to position [176, 0]
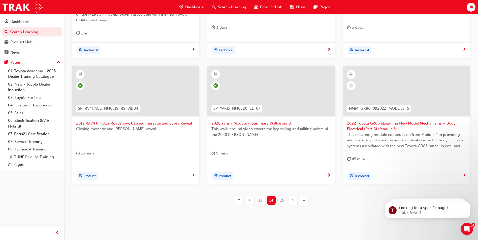
click at [371, 124] on span "2022 Toyota GR86 eLearning New Model Mechanisms – Body Electrical (Part B) (Mod…" at bounding box center [406, 126] width 119 height 11
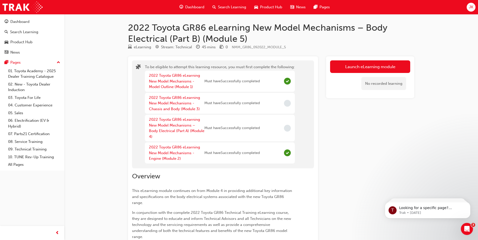
click at [183, 106] on div "2022 Toyota GR86 eLearning New Model Mechanisms - Chassis and Body (Module 3)" at bounding box center [176, 103] width 55 height 17
click at [172, 108] on link "2022 Toyota GR86 eLearning New Model Mechanisms - Chassis and Body (Module 3)" at bounding box center [174, 104] width 51 height 16
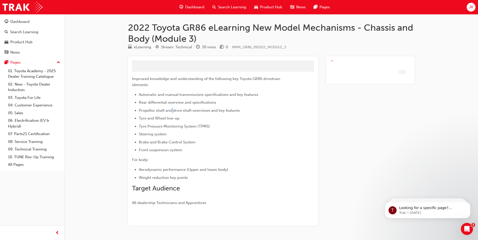
click at [172, 108] on ul "Automatic and manual transmissions specifications and key features Rear differe…" at bounding box center [214, 123] width 164 height 62
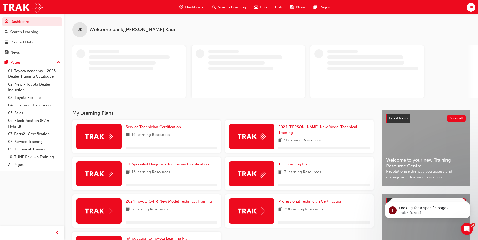
drag, startPoint x: 228, startPoint y: 12, endPoint x: 231, endPoint y: 12, distance: 3.0
click at [231, 12] on div "Dashboard Search Learning Product Hub News Pages" at bounding box center [254, 7] width 163 height 14
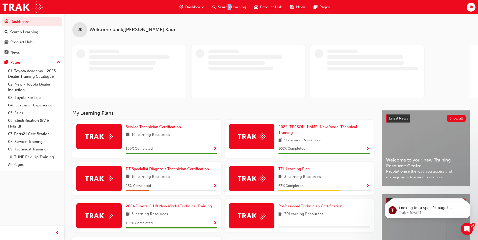
drag, startPoint x: 231, startPoint y: 12, endPoint x: 224, endPoint y: 3, distance: 11.5
click at [224, 3] on div "Search Learning" at bounding box center [229, 7] width 42 height 10
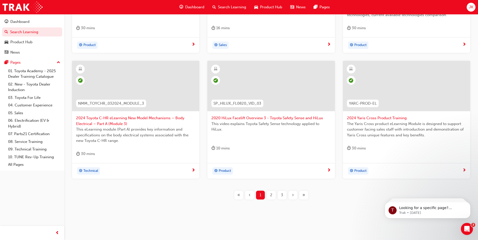
scroll to position [176, 0]
click at [285, 196] on div "3" at bounding box center [282, 195] width 9 height 9
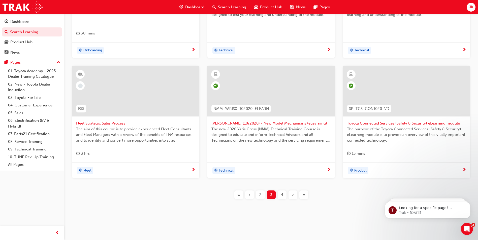
click at [290, 196] on div "›" at bounding box center [293, 195] width 9 height 9
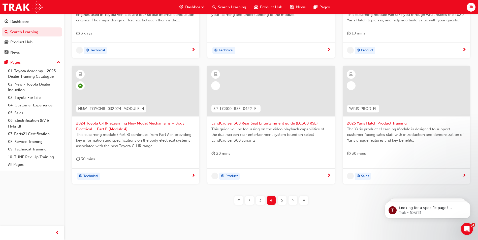
click at [290, 196] on div "T21-PTEN_DIESEL_ILT PT Diesel Engine Management - Training As explained in the …" at bounding box center [271, 79] width 398 height 267
click at [293, 200] on span "›" at bounding box center [293, 201] width 2 height 6
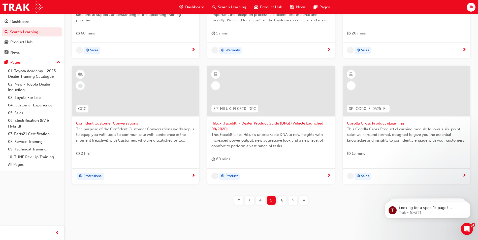
click at [293, 200] on span "›" at bounding box center [293, 201] width 2 height 6
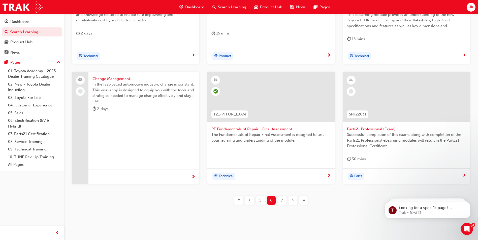
click at [294, 199] on div "›" at bounding box center [293, 200] width 9 height 9
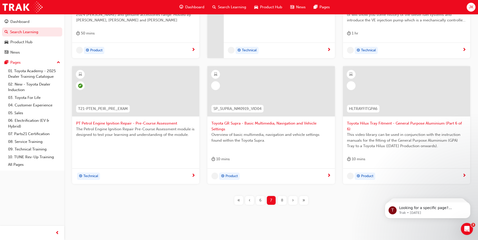
click at [294, 199] on div "›" at bounding box center [293, 200] width 9 height 9
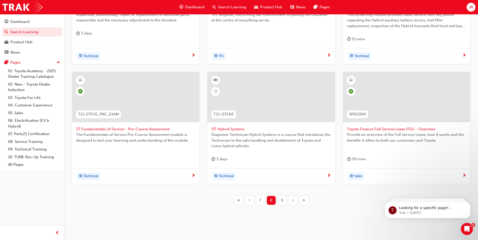
click at [293, 198] on span "›" at bounding box center [293, 201] width 2 height 6
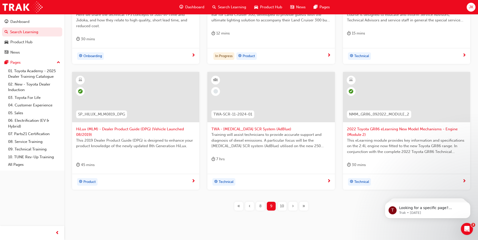
click at [293, 202] on div "›" at bounding box center [293, 206] width 9 height 9
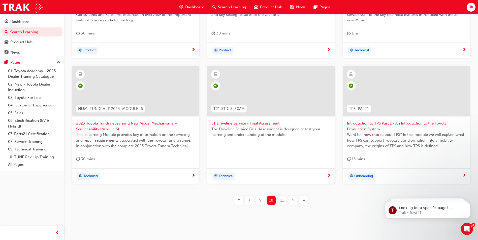
click at [295, 203] on div "›" at bounding box center [293, 200] width 9 height 9
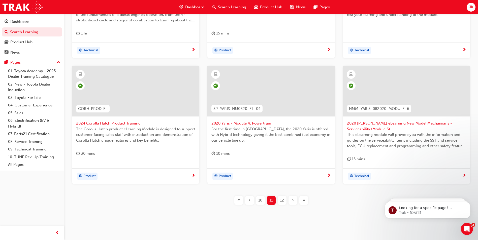
click at [294, 203] on div "›" at bounding box center [293, 200] width 9 height 9
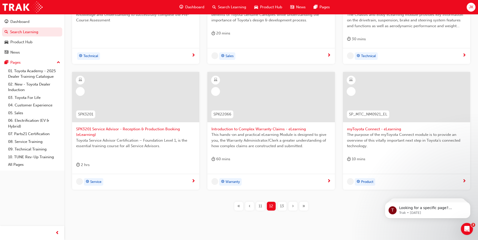
click at [294, 203] on div "›" at bounding box center [293, 206] width 9 height 9
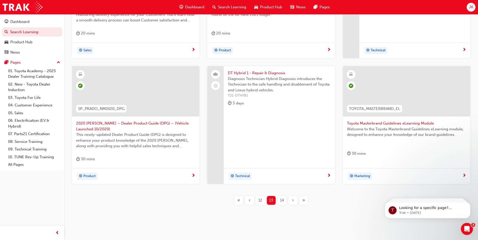
click at [293, 203] on span "›" at bounding box center [293, 201] width 2 height 6
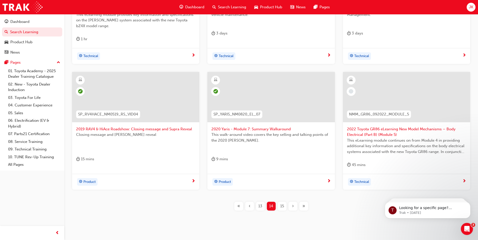
click at [293, 203] on div "›" at bounding box center [293, 206] width 9 height 9
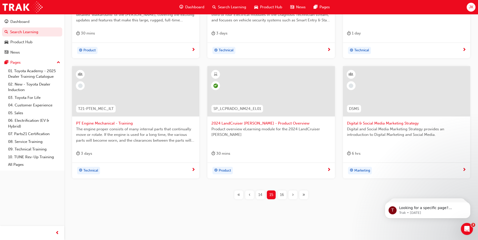
click at [293, 195] on span "›" at bounding box center [293, 195] width 2 height 6
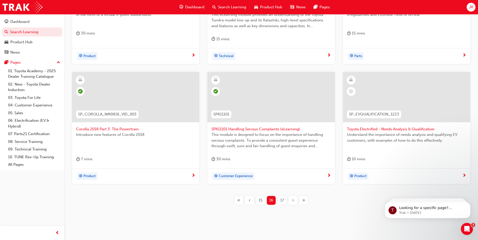
click at [292, 202] on span "›" at bounding box center [293, 201] width 2 height 6
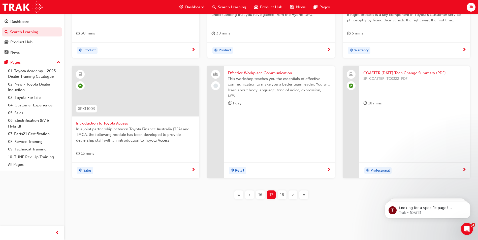
click at [294, 199] on div "›" at bounding box center [293, 195] width 9 height 9
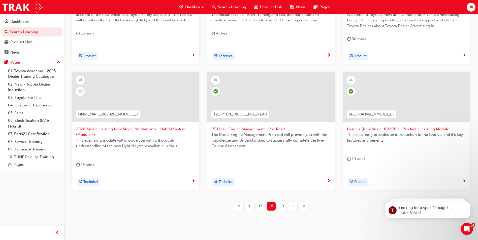
click at [291, 206] on div "›" at bounding box center [293, 206] width 9 height 9
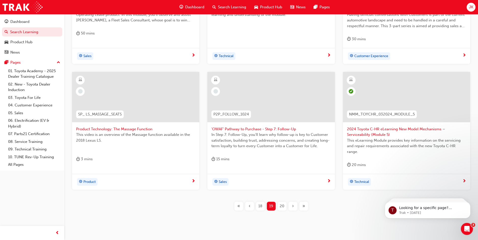
click at [290, 203] on div "›" at bounding box center [293, 206] width 9 height 9
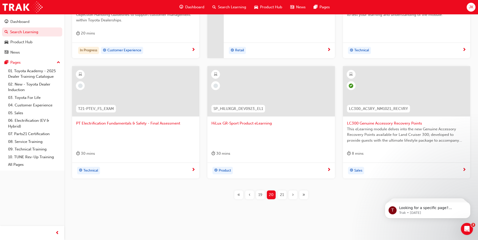
click at [294, 197] on div "›" at bounding box center [293, 195] width 9 height 9
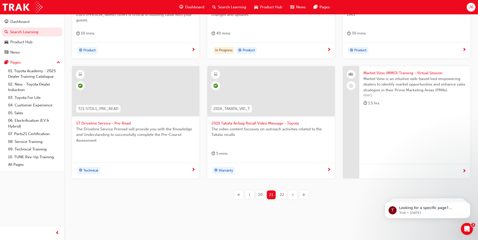
click at [294, 197] on div "›" at bounding box center [293, 195] width 9 height 9
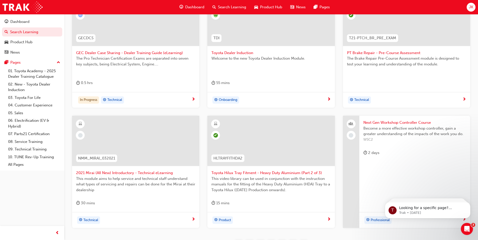
scroll to position [171, 0]
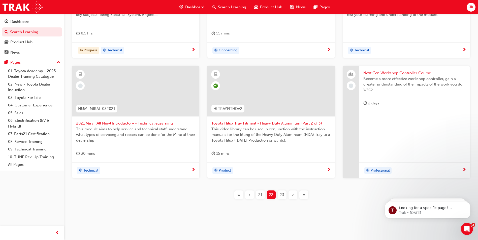
click at [293, 197] on span "›" at bounding box center [293, 195] width 2 height 6
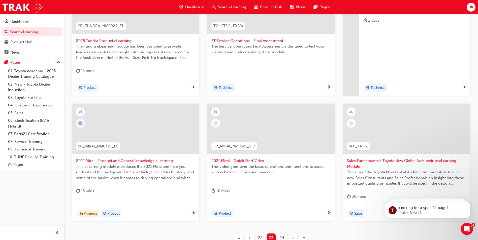
scroll to position [176, 0]
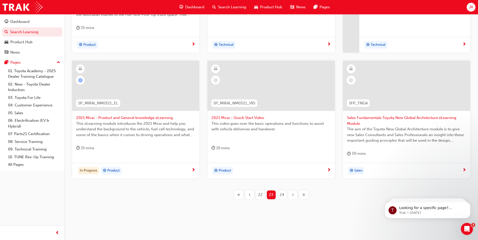
click at [252, 194] on div "‹" at bounding box center [249, 195] width 9 height 9
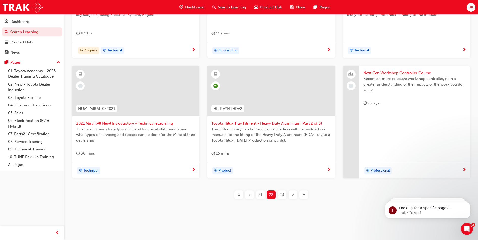
scroll to position [171, 0]
click at [252, 194] on div "‹" at bounding box center [249, 195] width 9 height 9
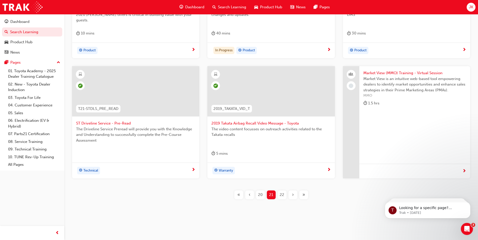
click at [254, 193] on button "‹" at bounding box center [249, 195] width 11 height 9
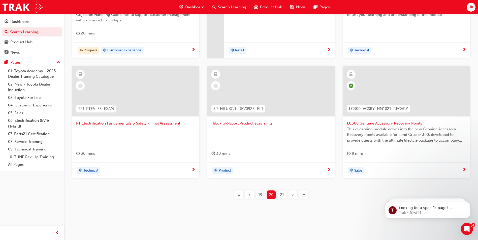
click at [295, 196] on div "›" at bounding box center [293, 195] width 9 height 9
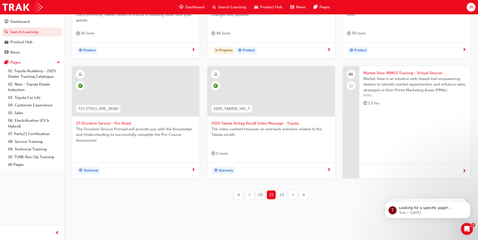
click at [296, 196] on div "›" at bounding box center [293, 195] width 9 height 9
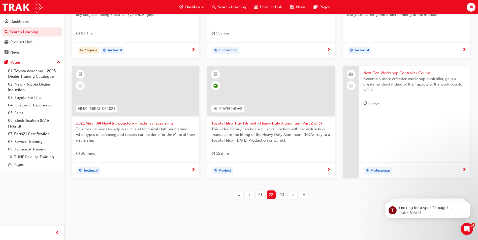
click at [295, 196] on div "›" at bounding box center [293, 195] width 9 height 9
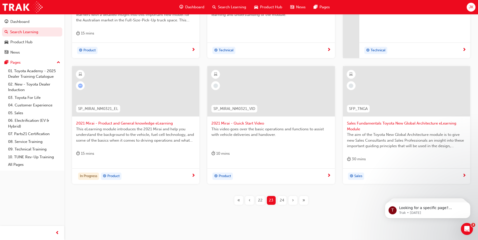
click at [294, 196] on div "SP_TUNDRA_NM0924_EL 2025 Tundra Product eLearning The Tundra eLearning module h…" at bounding box center [271, 79] width 398 height 267
click at [292, 198] on span "›" at bounding box center [293, 201] width 2 height 6
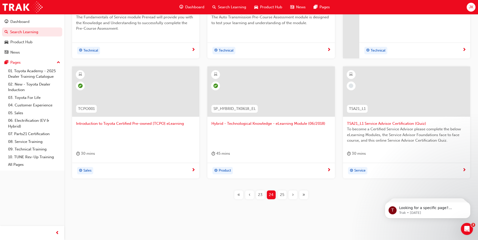
click at [293, 198] on div "›" at bounding box center [293, 195] width 9 height 9
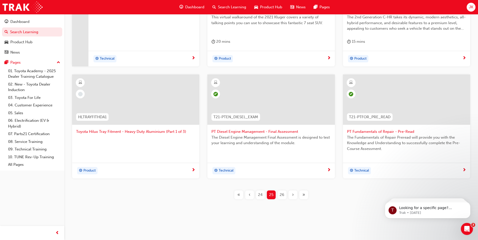
click at [295, 198] on div "›" at bounding box center [293, 195] width 9 height 9
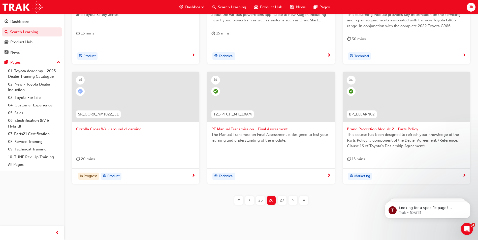
click at [254, 201] on div "‹" at bounding box center [249, 200] width 9 height 9
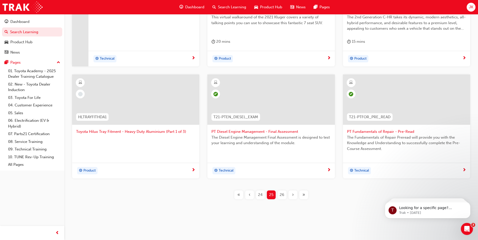
scroll to position [162, 0]
click at [255, 197] on button "24" at bounding box center [260, 195] width 11 height 9
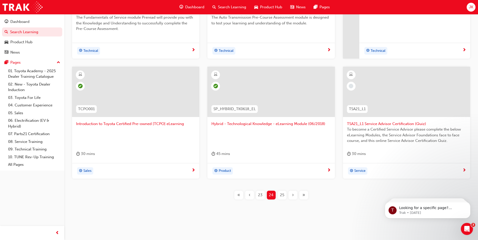
scroll to position [162, 0]
click at [250, 194] on span "‹" at bounding box center [250, 195] width 2 height 6
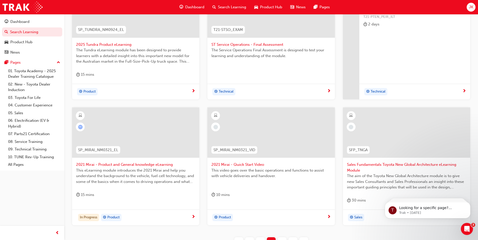
scroll to position [176, 0]
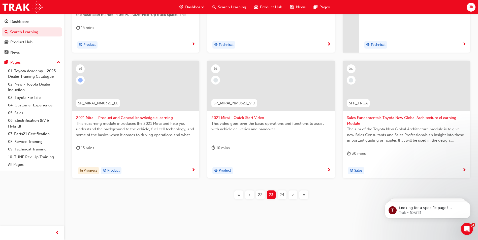
click at [254, 194] on button "‹" at bounding box center [249, 195] width 11 height 9
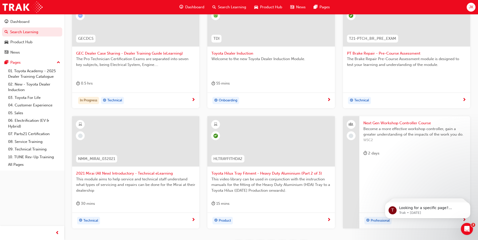
scroll to position [145, 0]
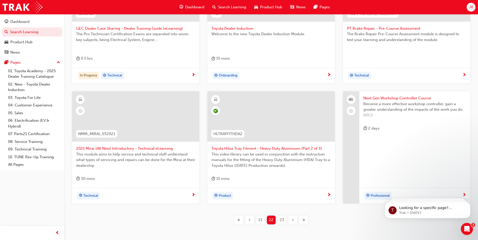
click at [252, 218] on div "‹" at bounding box center [249, 220] width 9 height 9
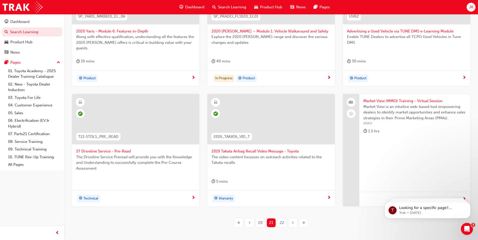
scroll to position [171, 0]
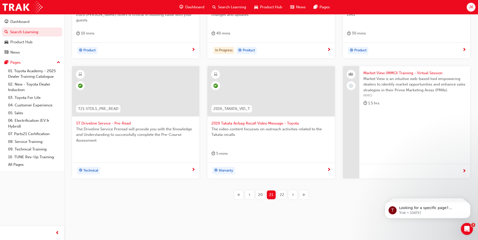
click at [251, 196] on div "‹" at bounding box center [249, 195] width 9 height 9
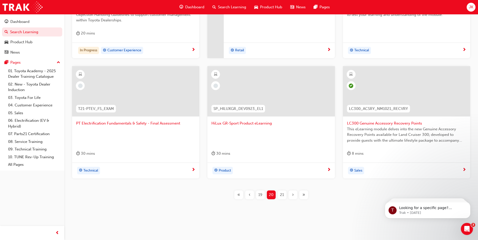
click at [252, 196] on div "‹" at bounding box center [249, 195] width 9 height 9
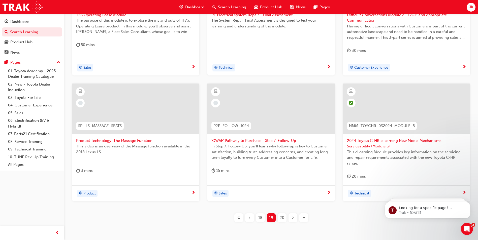
scroll to position [182, 0]
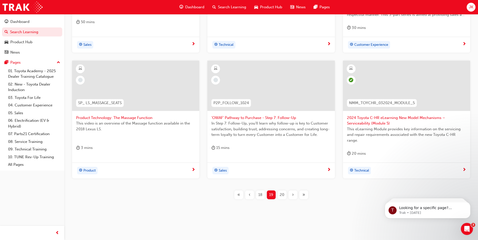
click at [262, 195] on span "18" at bounding box center [260, 195] width 4 height 6
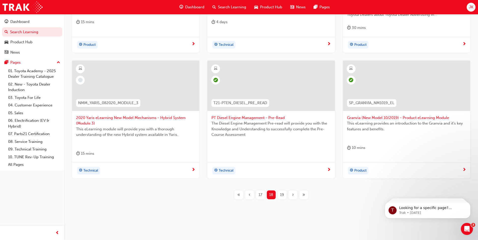
click at [251, 196] on div "‹" at bounding box center [249, 195] width 9 height 9
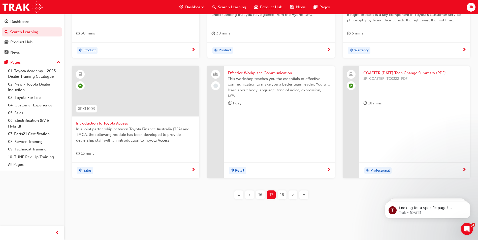
click at [251, 196] on div "‹" at bounding box center [249, 195] width 9 height 9
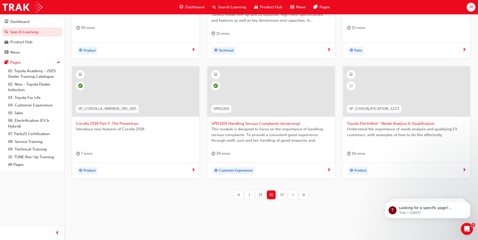
click at [249, 196] on span "‹" at bounding box center [250, 195] width 2 height 6
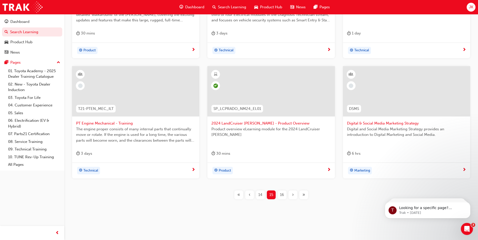
click at [252, 195] on div "‹" at bounding box center [249, 195] width 9 height 9
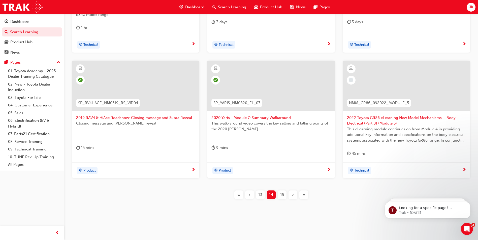
click at [375, 123] on span "2022 Toyota GR86 eLearning New Model Mechanisms – Body Electrical (Part B) (Mod…" at bounding box center [406, 120] width 119 height 11
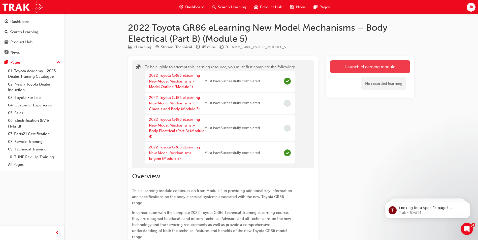
click at [349, 70] on button "Launch eLearning module" at bounding box center [370, 66] width 80 height 13
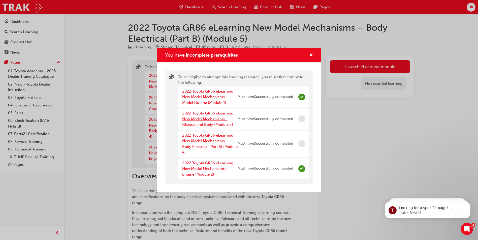
click at [220, 118] on link "2022 Toyota GR86 eLearning New Model Mechanisms - Chassis and Body (Module 3)" at bounding box center [207, 119] width 51 height 16
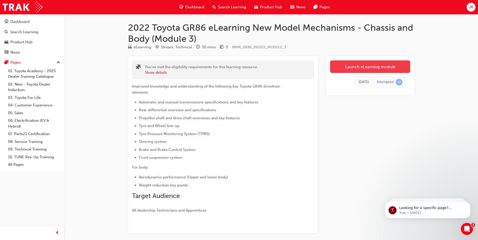
click at [352, 63] on link "Launch eLearning module" at bounding box center [370, 66] width 80 height 13
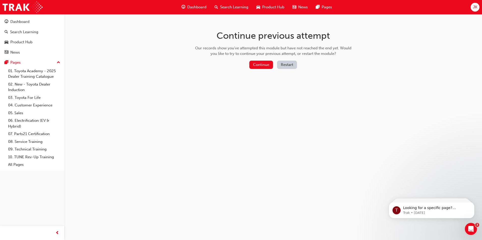
click at [283, 68] on button "Restart" at bounding box center [287, 65] width 20 height 8
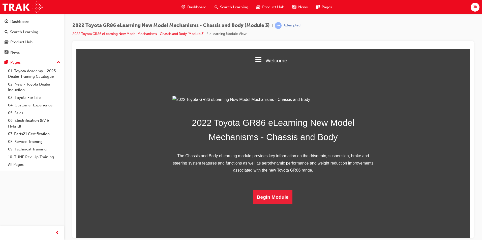
scroll to position [72, 0]
click at [269, 204] on button "Begin Module" at bounding box center [273, 197] width 40 height 14
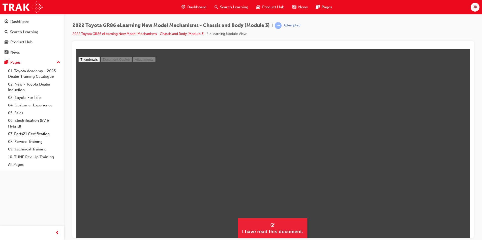
scroll to position [2193, 0]
type input "21"
click at [476, 9] on span "JK" at bounding box center [475, 7] width 4 height 6
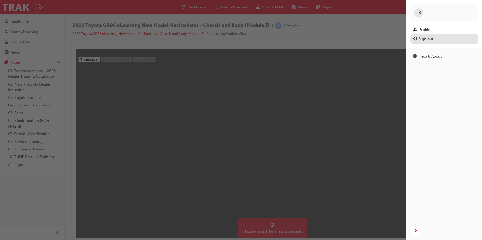
click at [441, 42] on div "Sign out" at bounding box center [444, 39] width 63 height 6
